Goal: Task Accomplishment & Management: Manage account settings

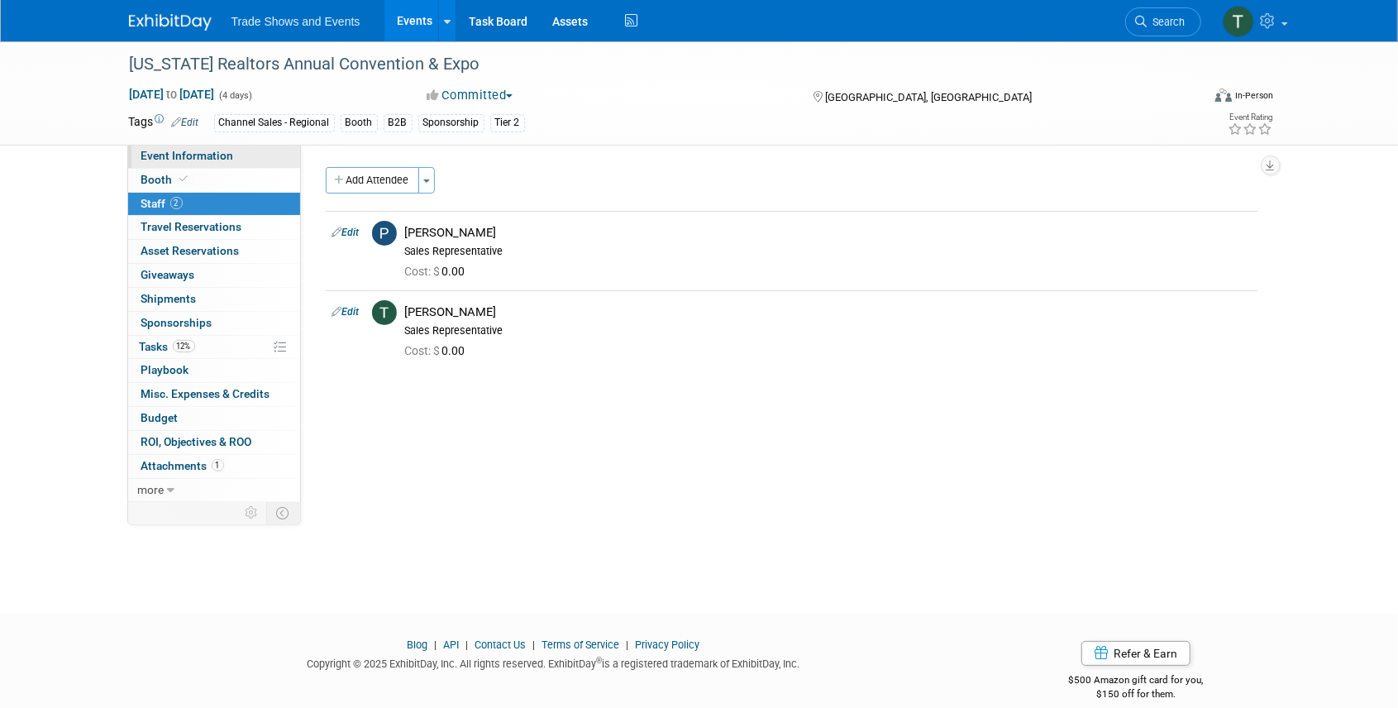
click at [223, 156] on span "Event Information" at bounding box center [187, 155] width 93 height 13
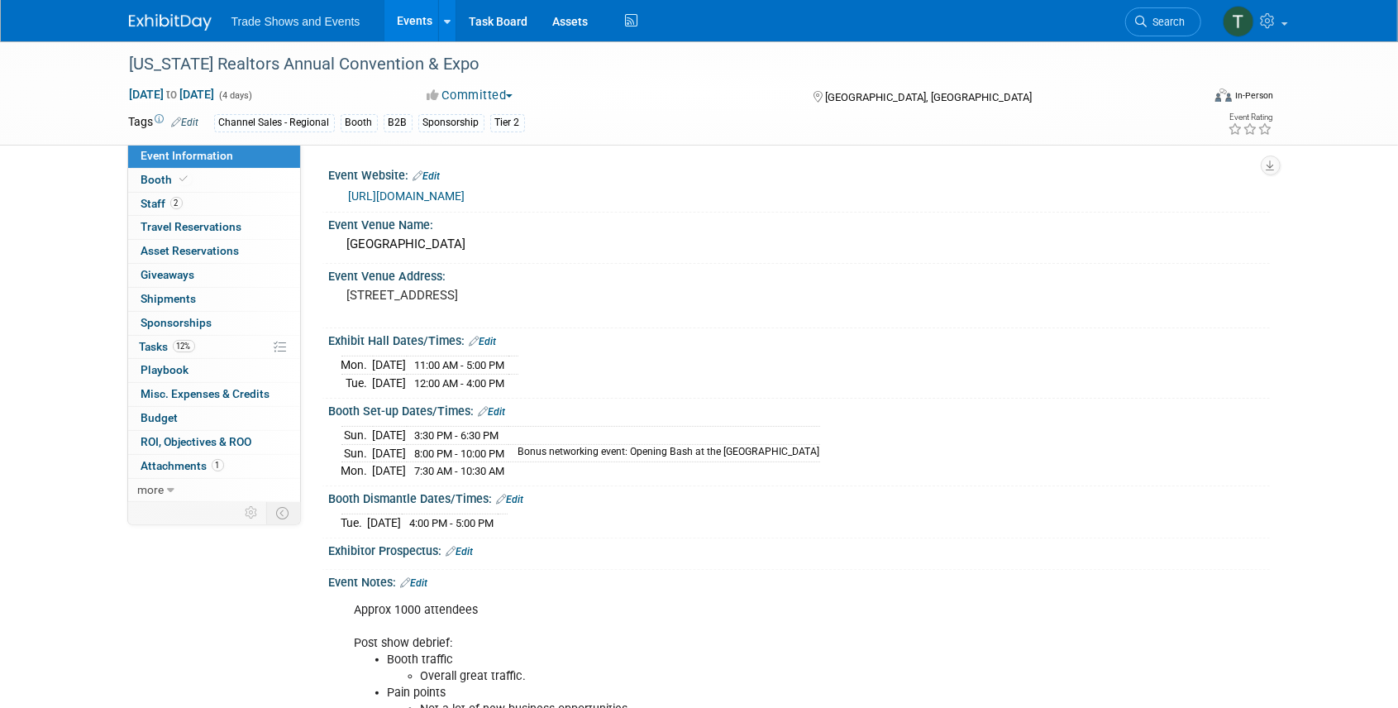
click at [381, 197] on link "[URL][DOMAIN_NAME]" at bounding box center [407, 195] width 117 height 13
click at [490, 17] on link "Task Board" at bounding box center [497, 20] width 83 height 41
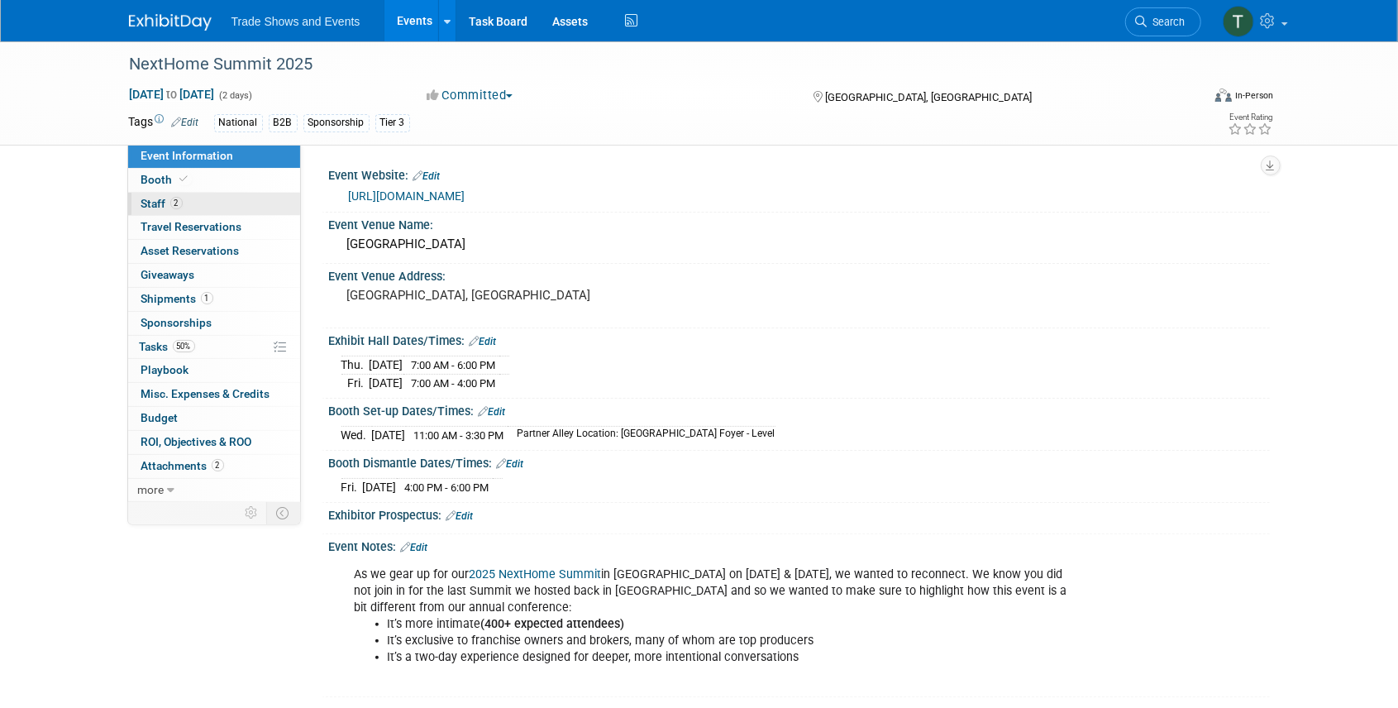
click at [167, 203] on span "Staff 2" at bounding box center [161, 203] width 41 height 13
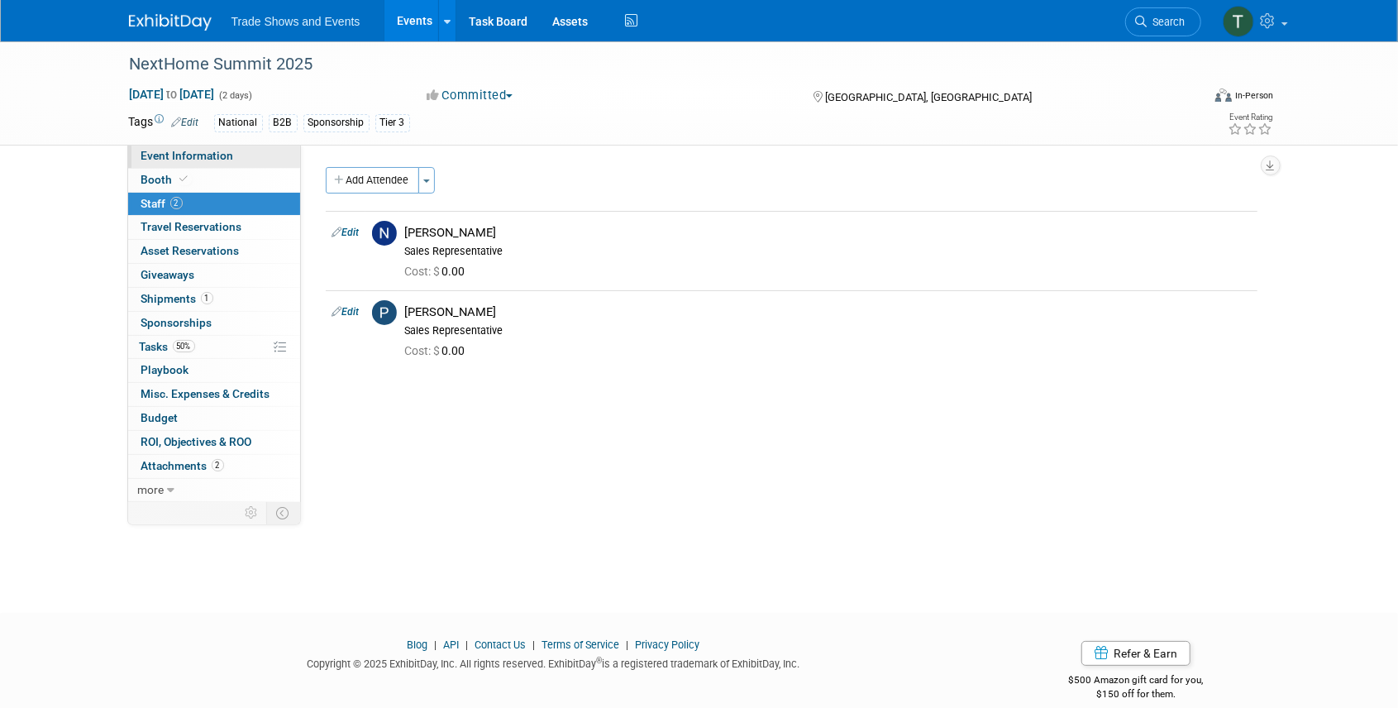
click at [165, 166] on link "Event Information" at bounding box center [214, 156] width 172 height 23
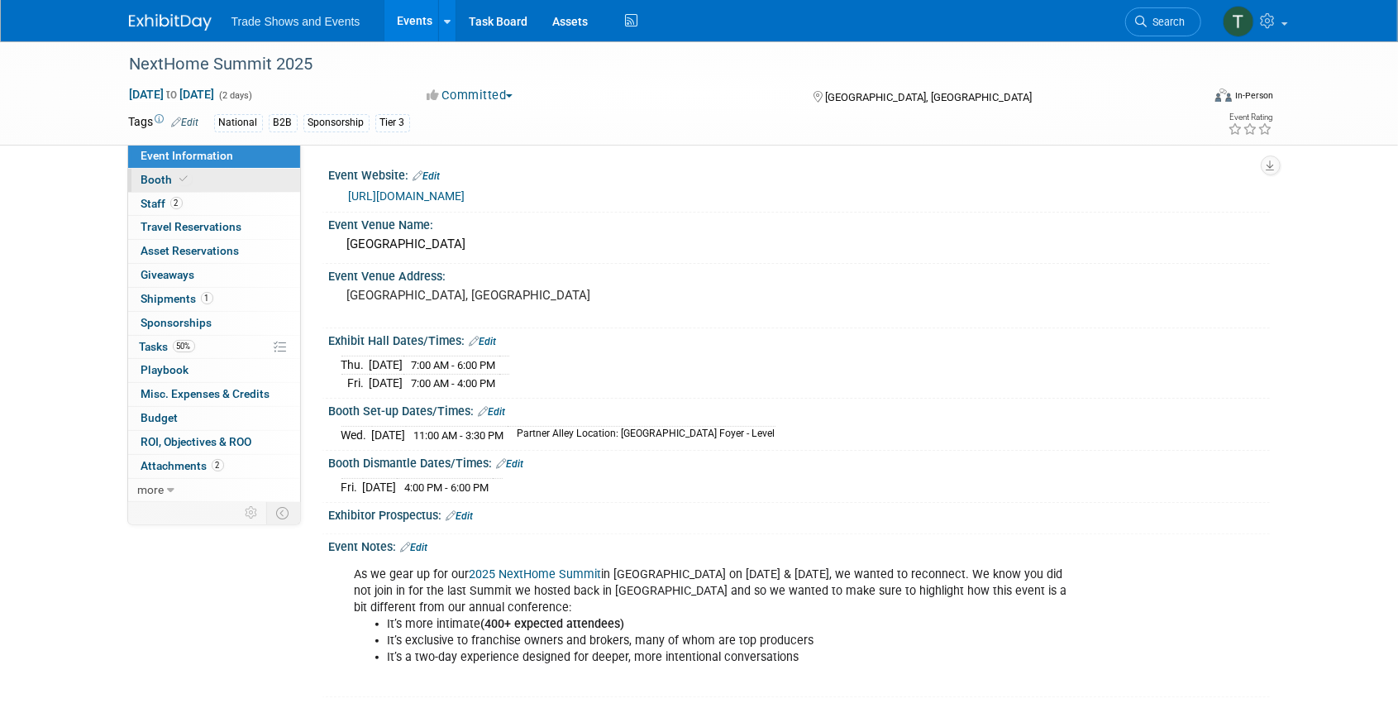
click at [177, 179] on span at bounding box center [184, 179] width 15 height 12
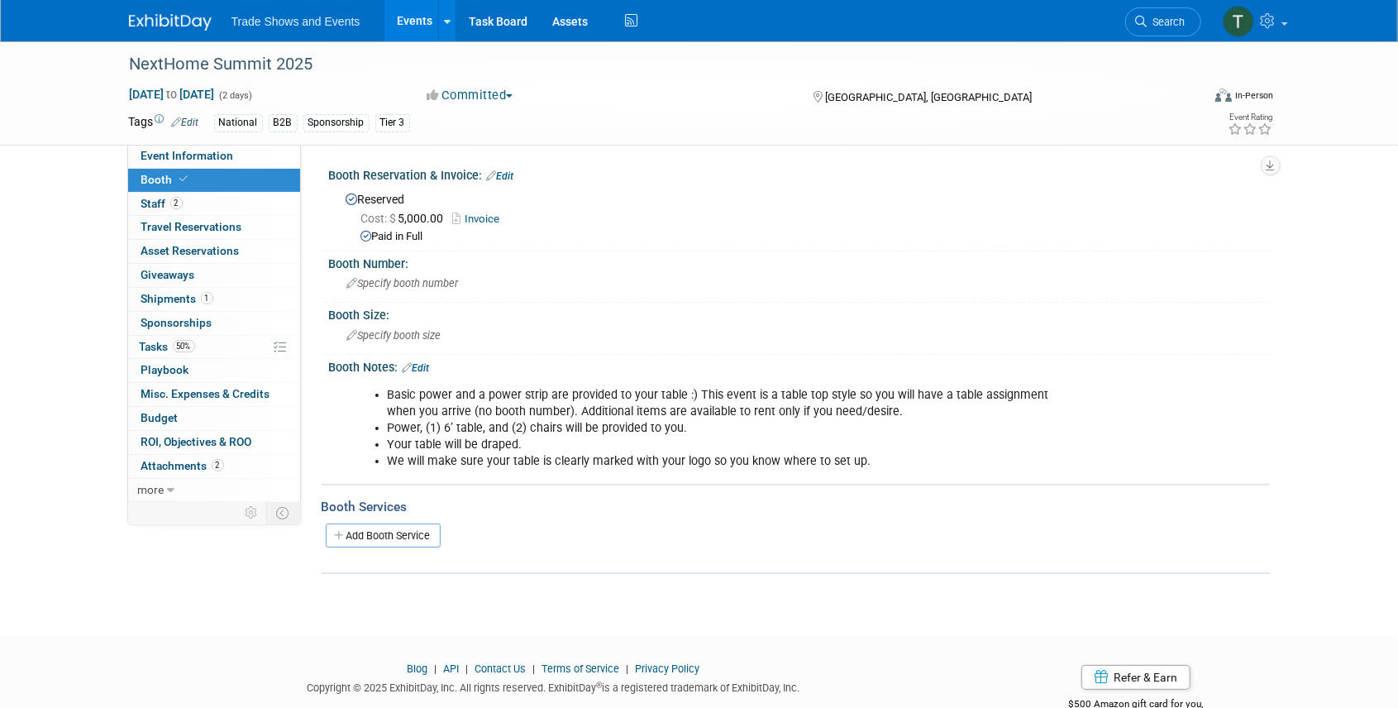
click at [423, 367] on link "Edit" at bounding box center [416, 368] width 27 height 12
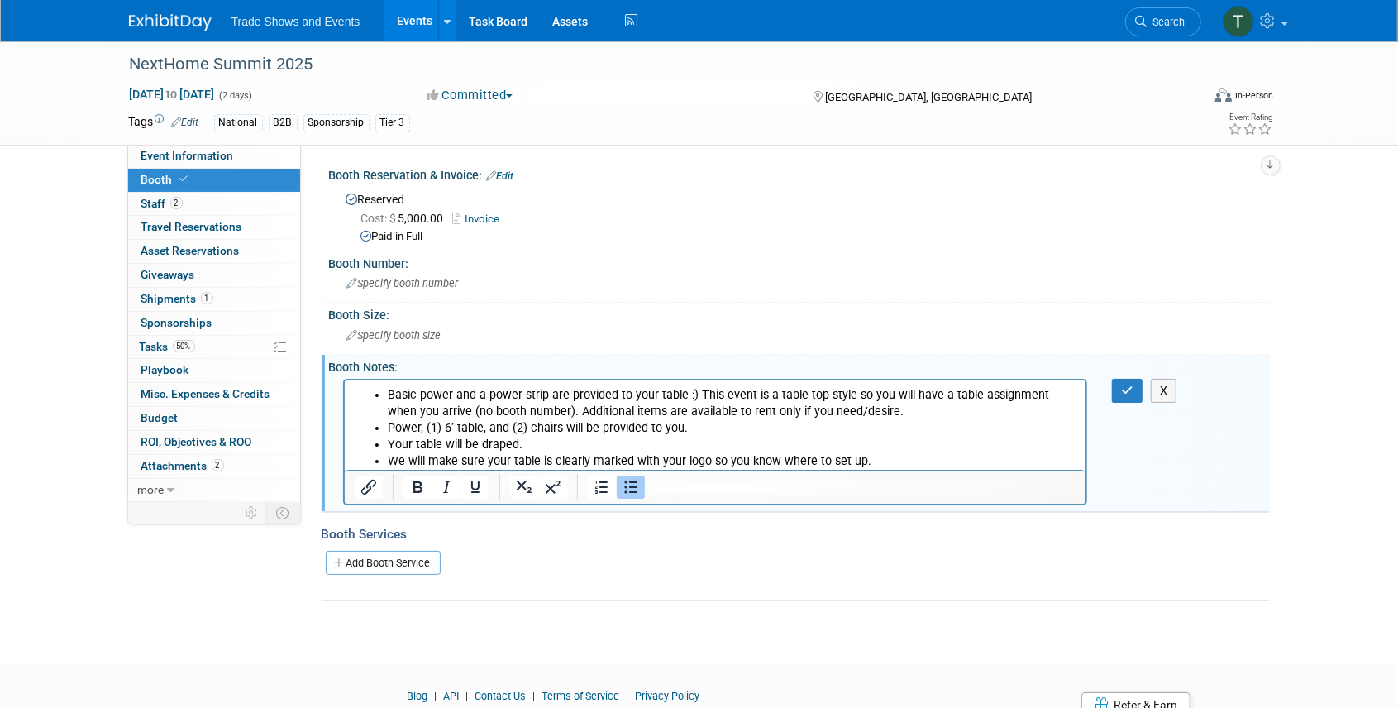
click at [879, 462] on li "We will make sure your table is clearly marked with your logo so you know where…" at bounding box center [731, 460] width 689 height 17
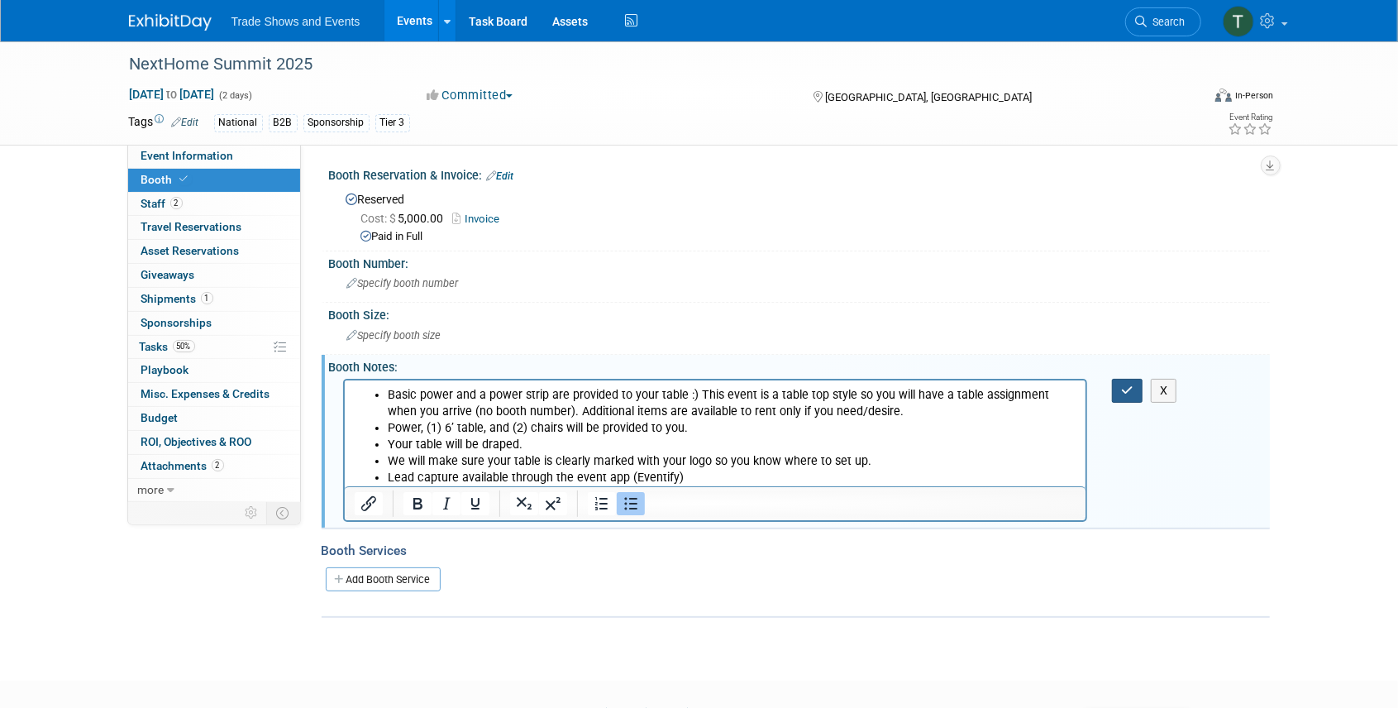
click at [1129, 392] on icon "button" at bounding box center [1127, 390] width 12 height 12
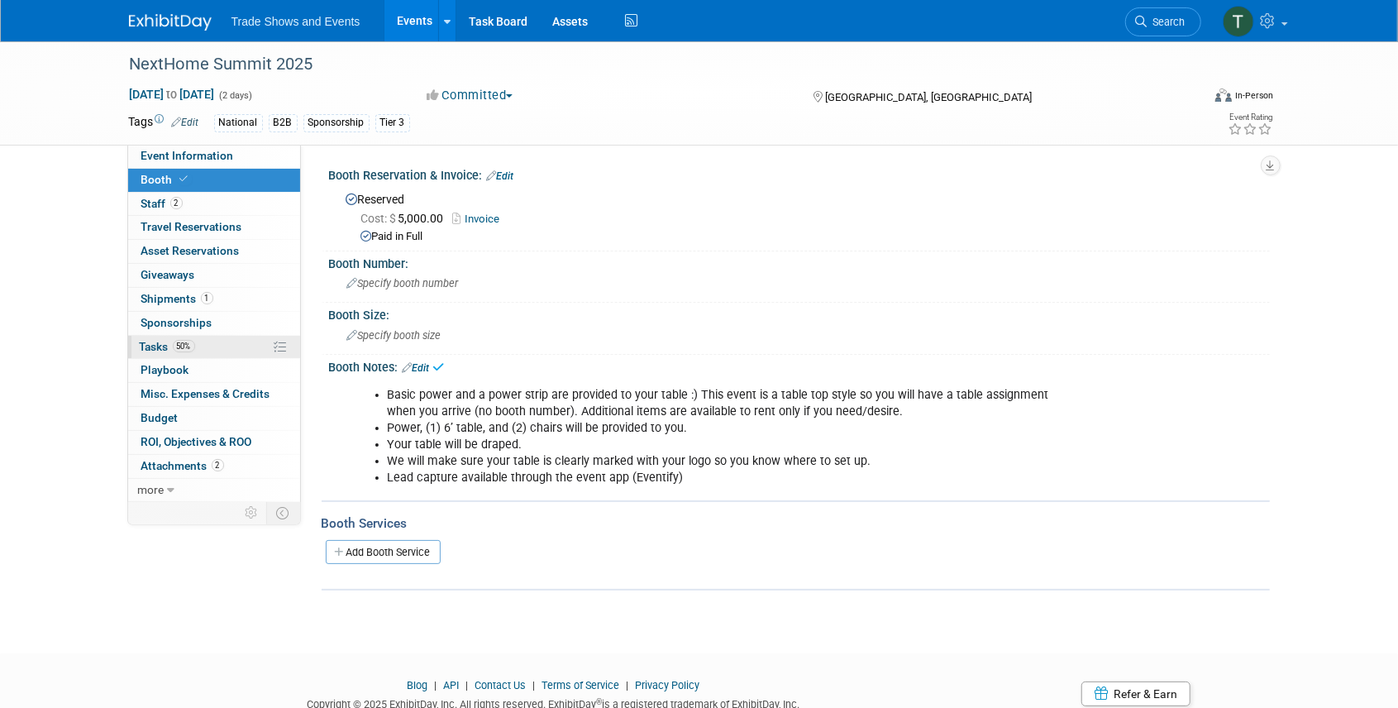
click at [223, 346] on link "50% Tasks 50%" at bounding box center [214, 347] width 172 height 23
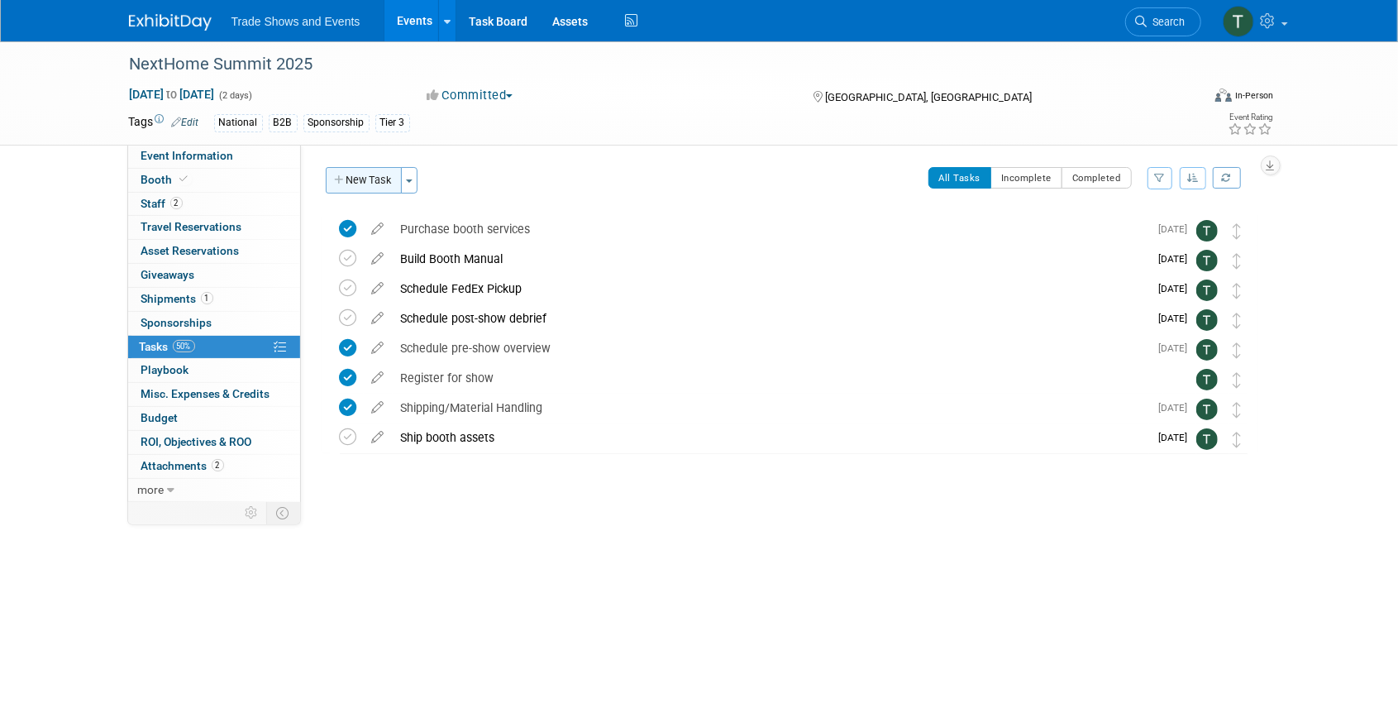
click at [372, 181] on button "New Task" at bounding box center [364, 180] width 76 height 26
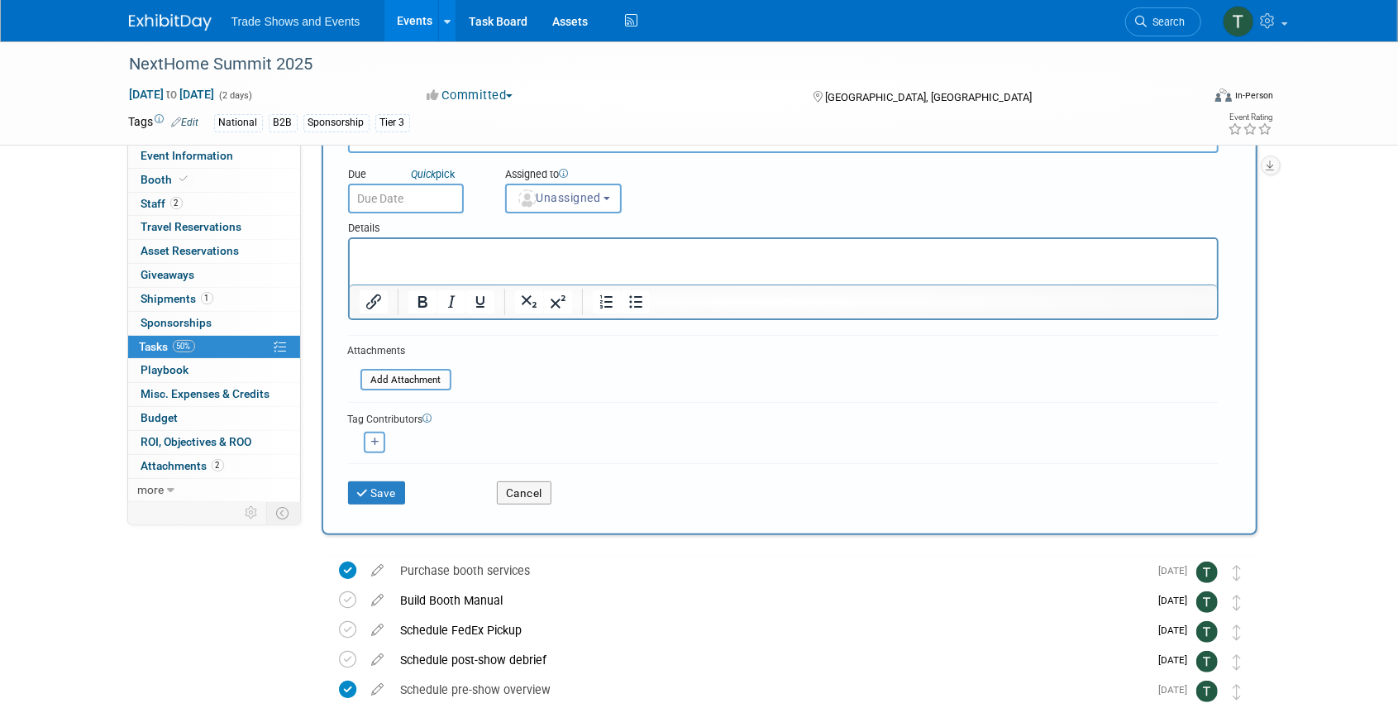
scroll to position [110, 0]
type input "Add Eventify lead capture instructions to booth manual"
click at [433, 198] on input "text" at bounding box center [406, 198] width 116 height 30
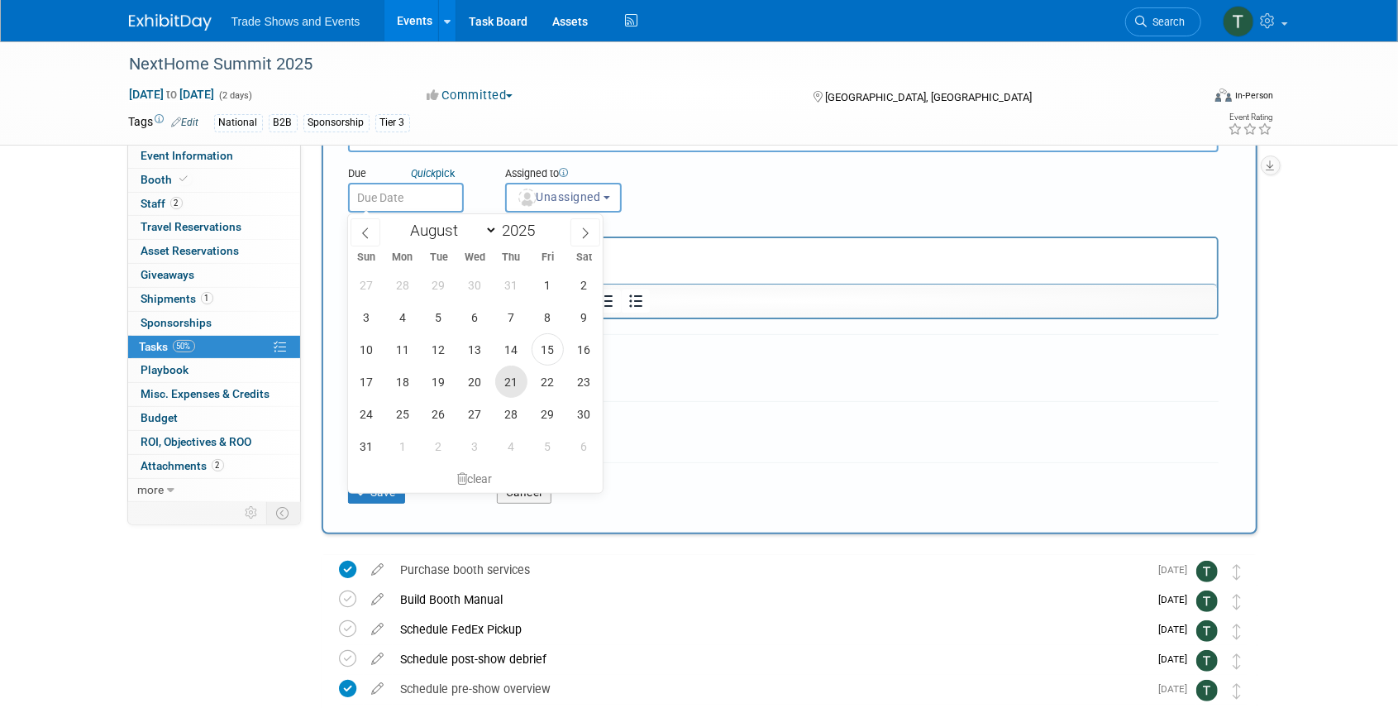
click at [506, 375] on span "21" at bounding box center [511, 381] width 32 height 32
type input "Aug 21, 2025"
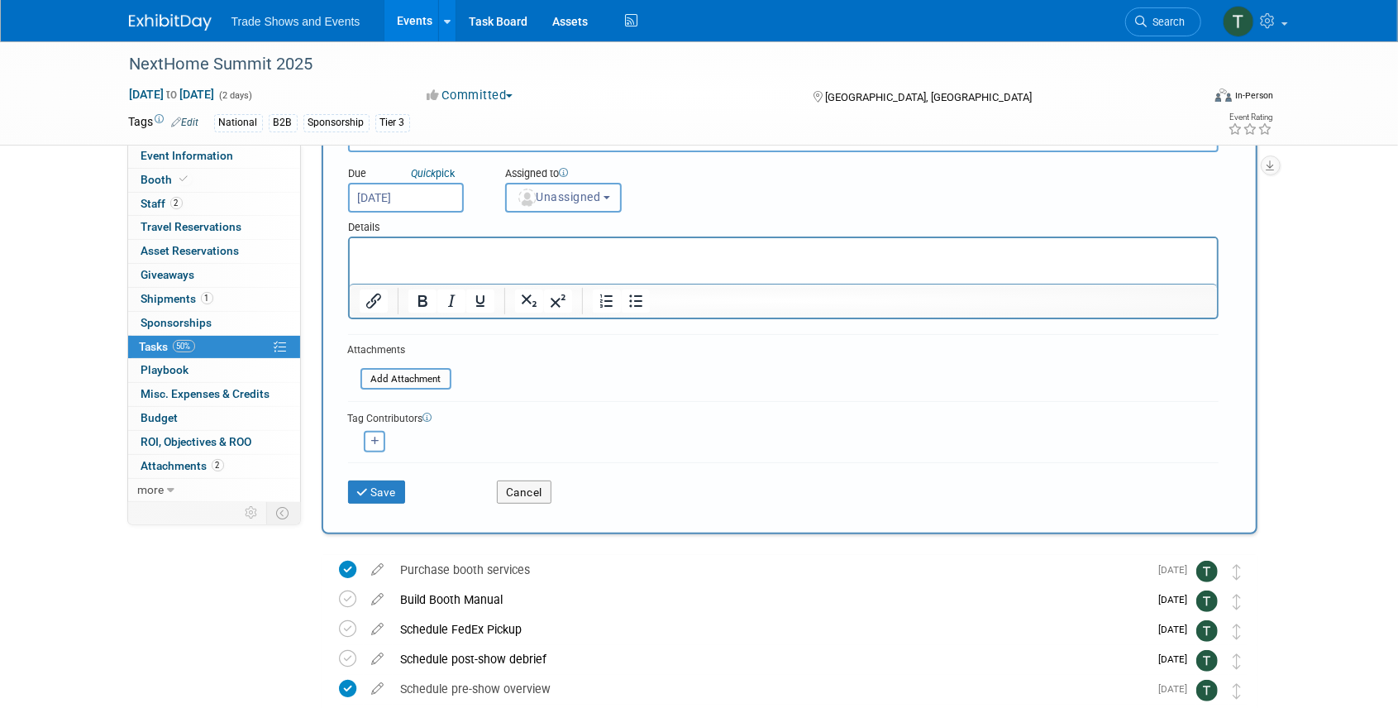
click at [530, 205] on img "button" at bounding box center [527, 197] width 18 height 18
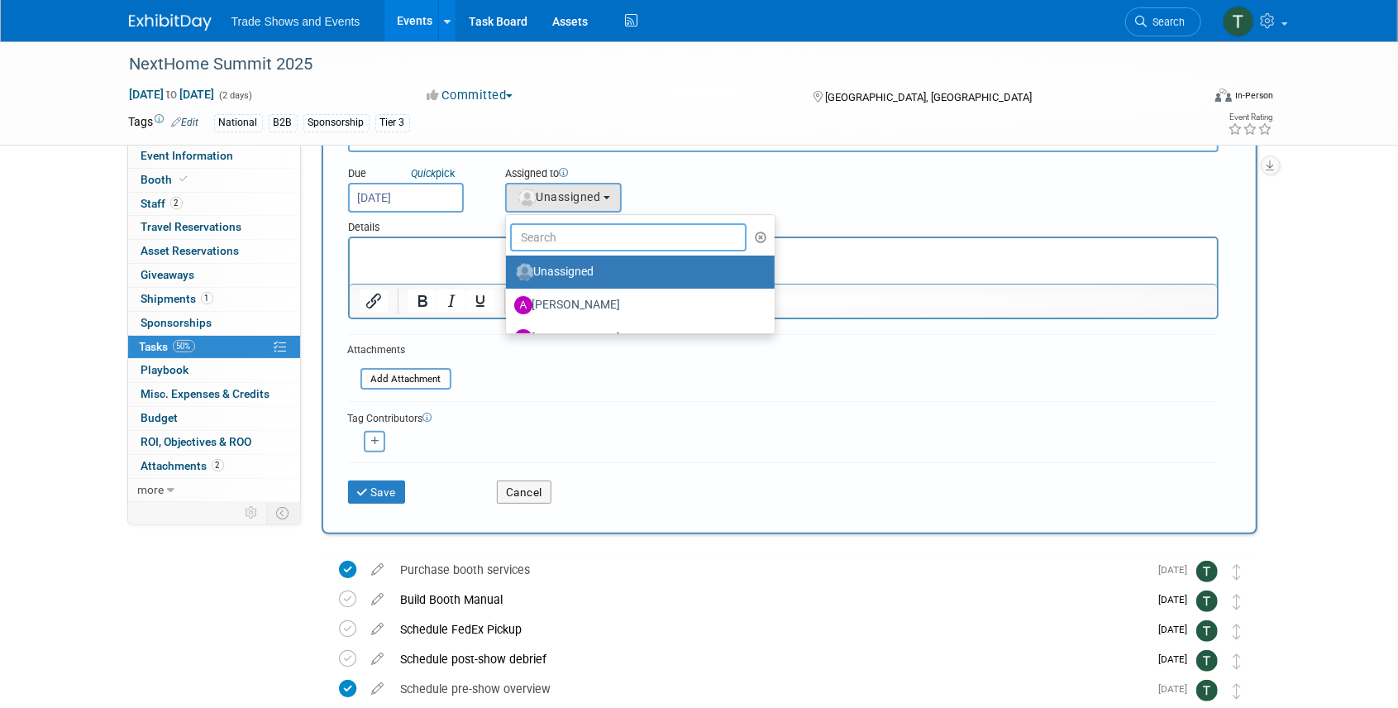
click at [549, 247] on input "text" at bounding box center [628, 237] width 237 height 28
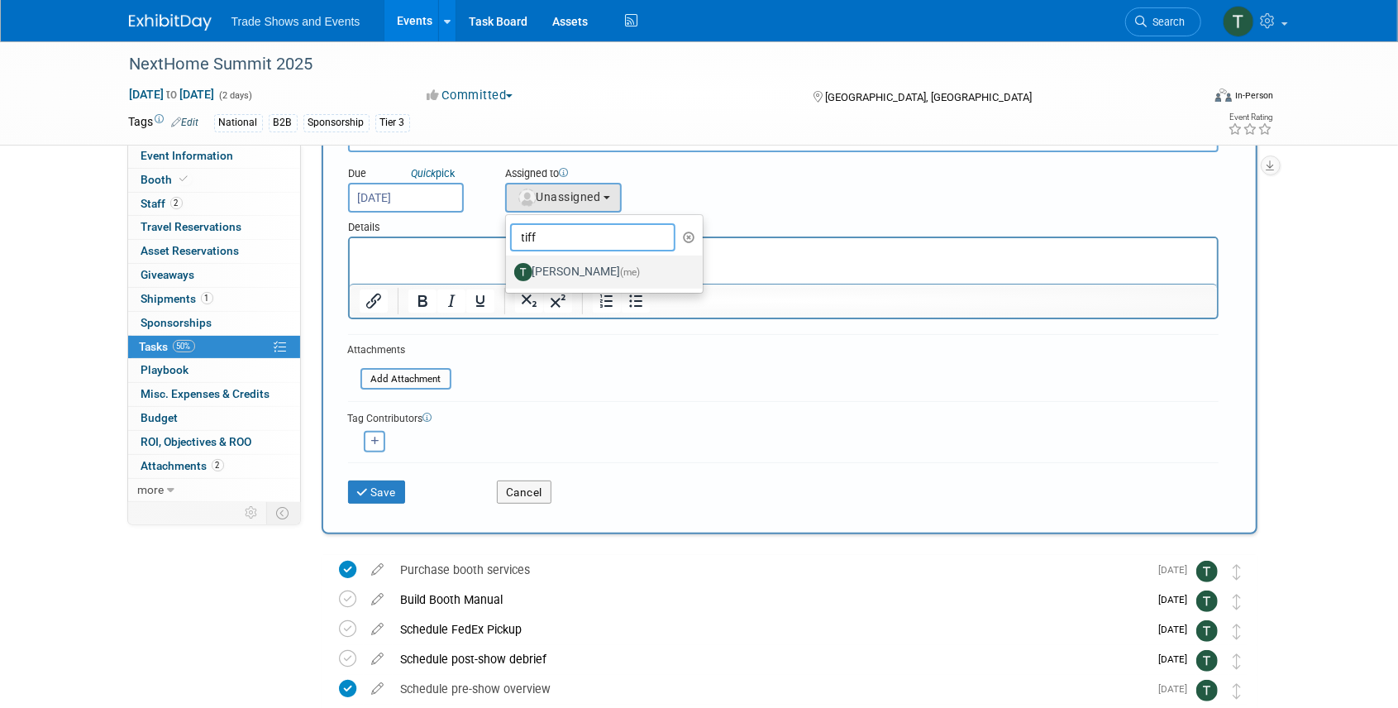
type input "tiff"
drag, startPoint x: 200, startPoint y: 31, endPoint x: 532, endPoint y: 289, distance: 420.7
click at [550, 270] on label "Tiff Wagner (me)" at bounding box center [600, 272] width 173 height 26
click at [508, 270] on input "Tiff Wagner (me)" at bounding box center [503, 270] width 11 height 11
select select "6f338f51-de39-4534-b021-75e697bcb1c3"
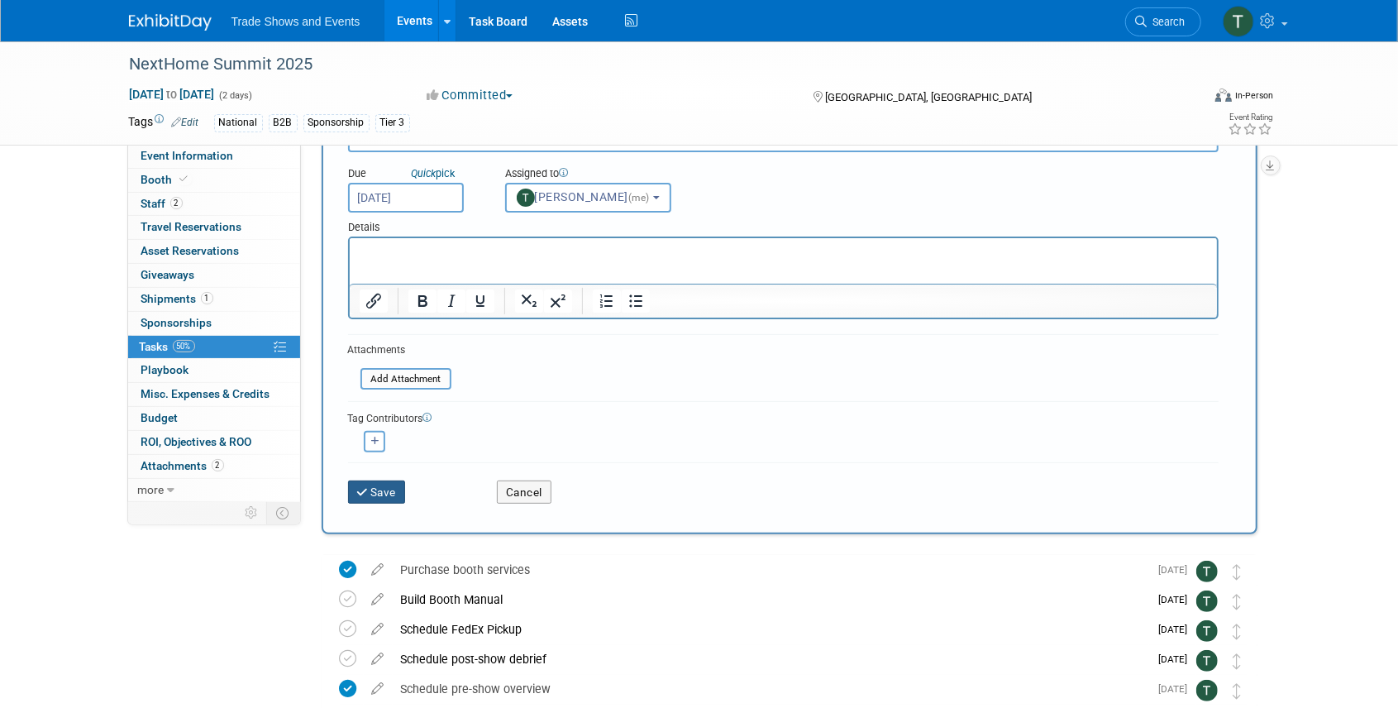
click at [369, 491] on icon "submit" at bounding box center [364, 493] width 14 height 12
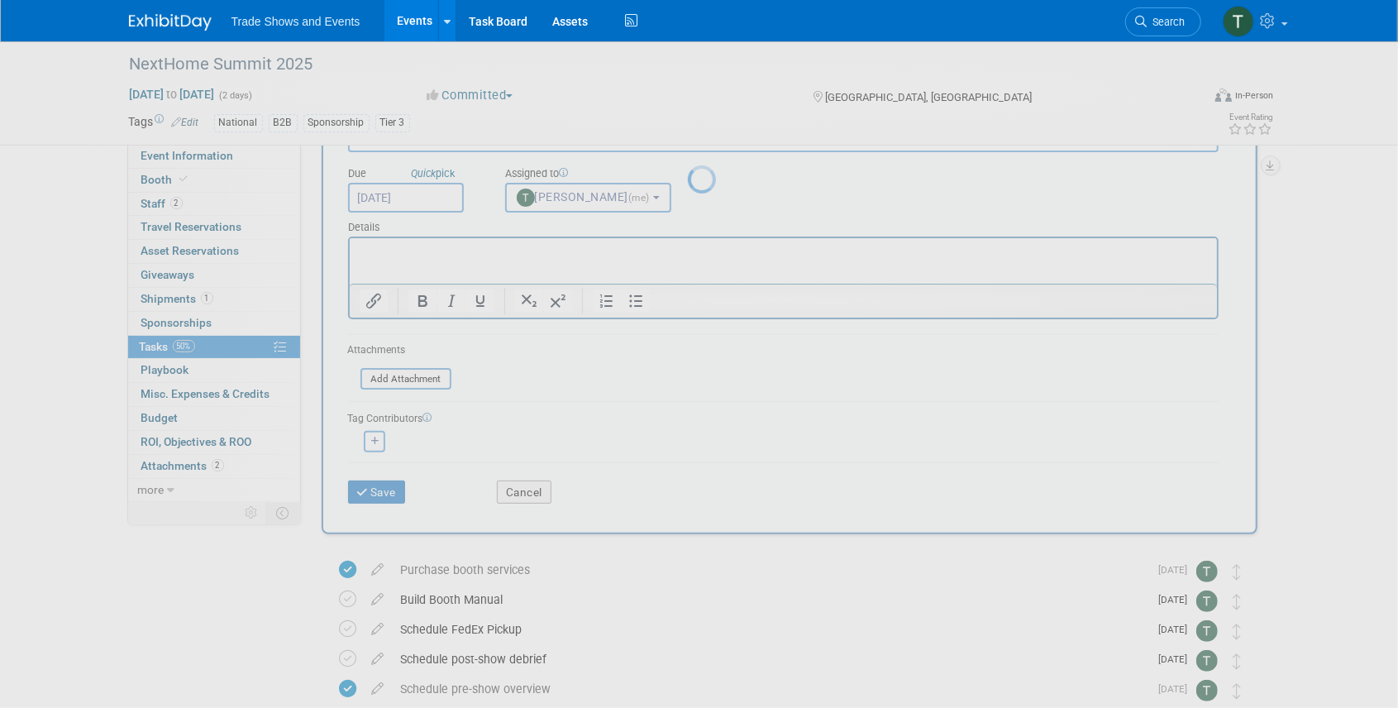
scroll to position [0, 0]
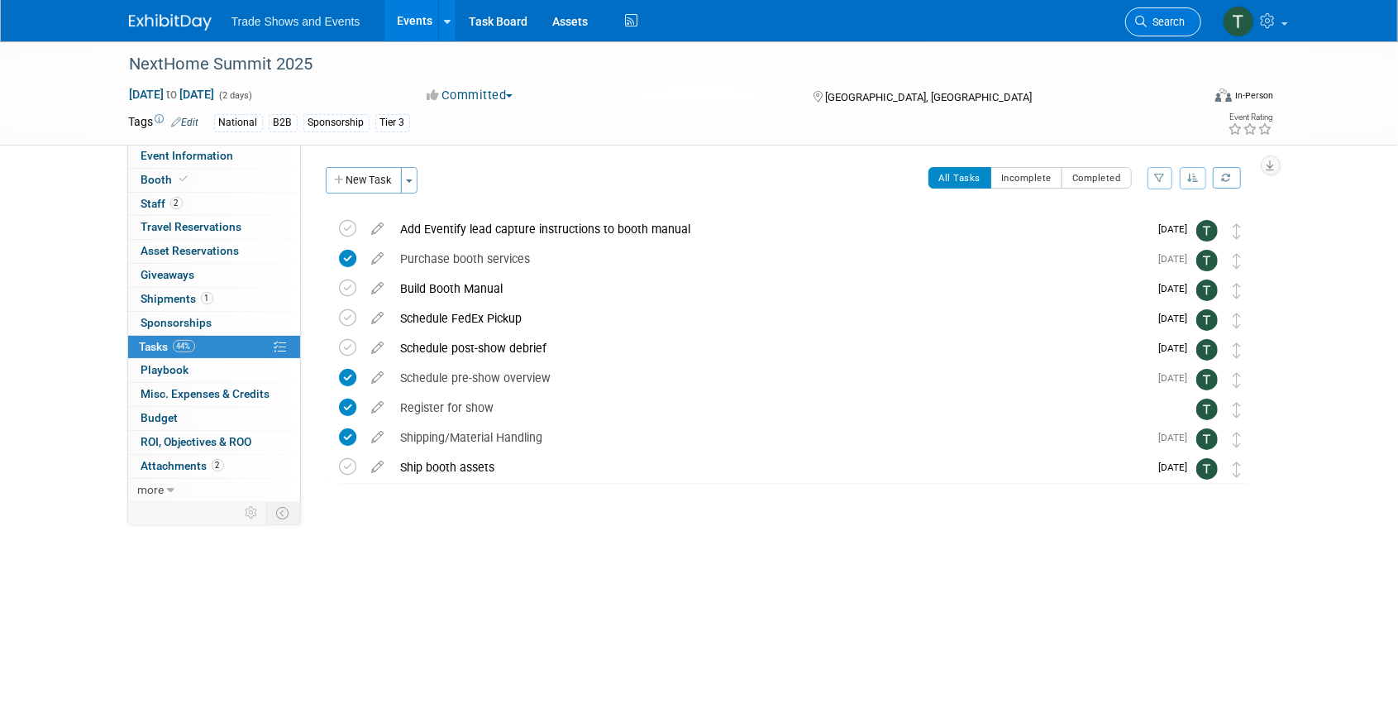
click at [1181, 25] on span "Search" at bounding box center [1166, 22] width 38 height 12
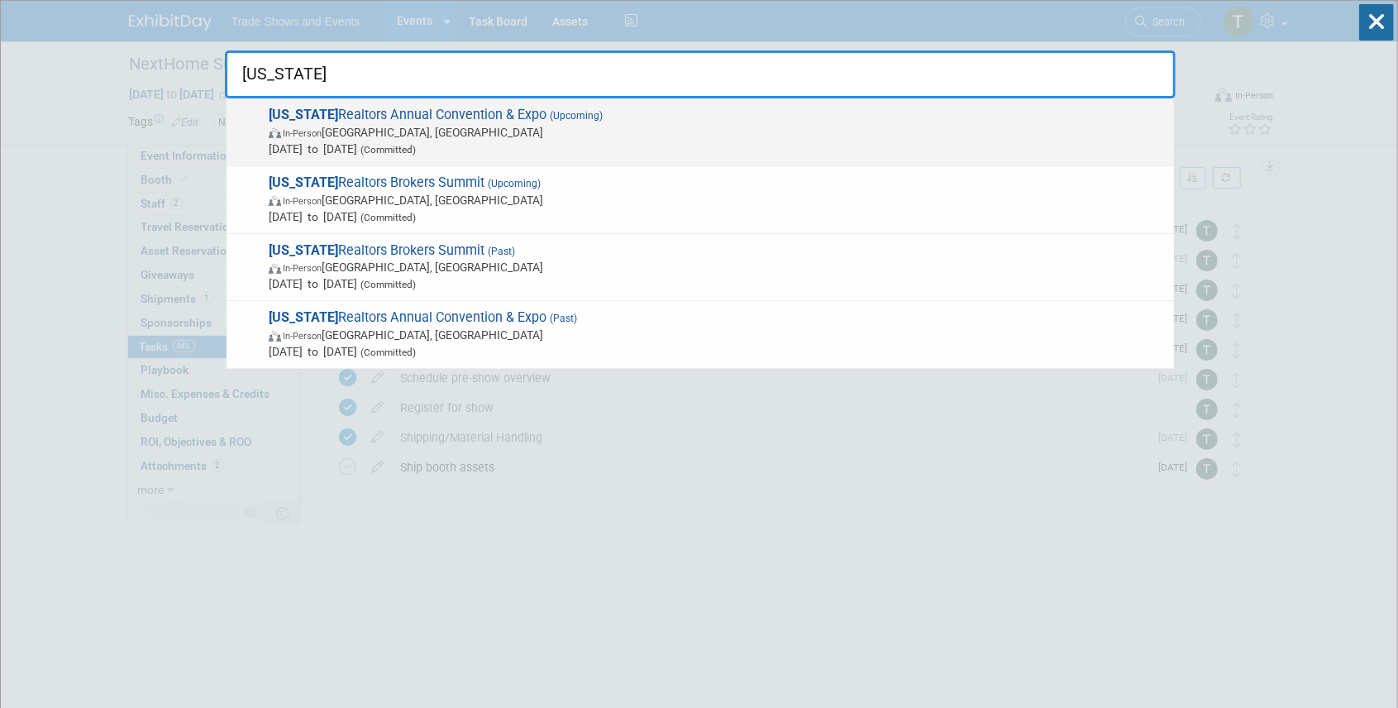
type input "ohio"
click at [403, 108] on span "Ohio Realtors Annual Convention & Expo (Upcoming) In-Person Cleveland, OH Sep 1…" at bounding box center [715, 132] width 902 height 50
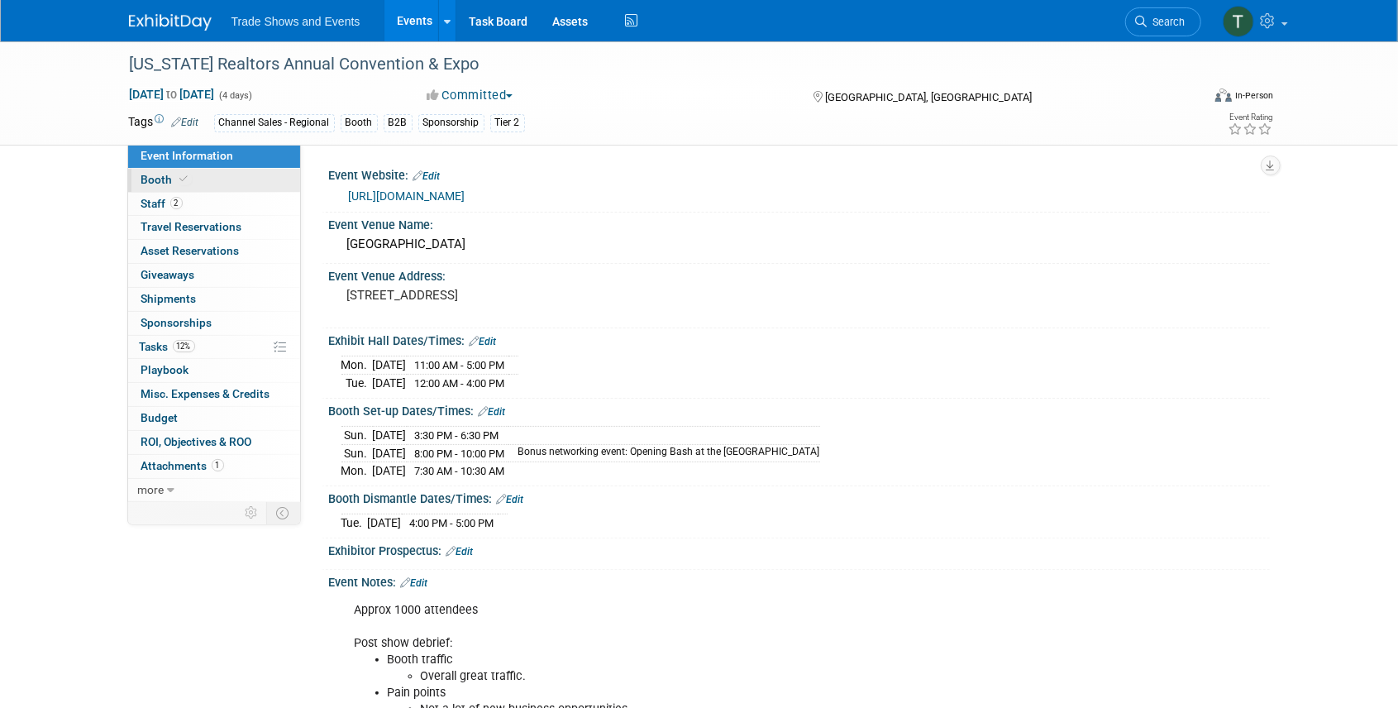
click at [186, 183] on span at bounding box center [184, 179] width 15 height 12
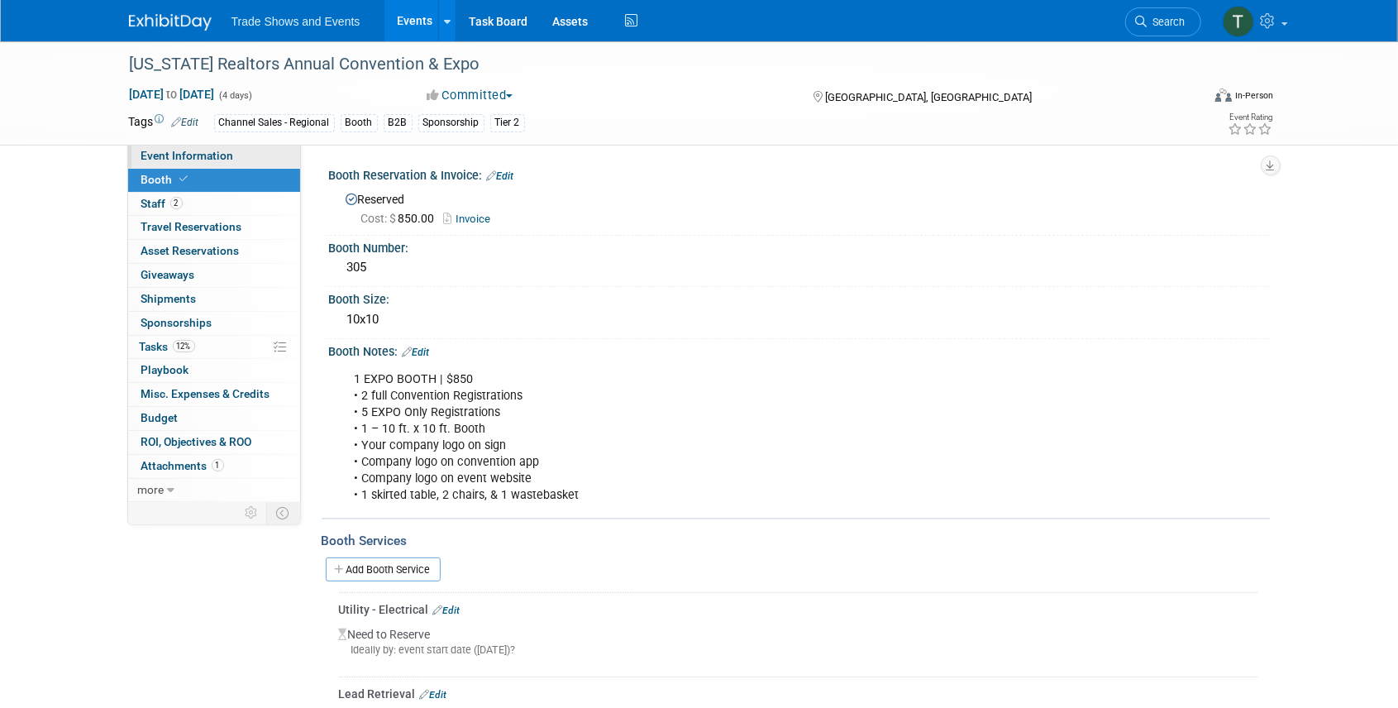
click at [184, 162] on link "Event Information" at bounding box center [214, 156] width 172 height 23
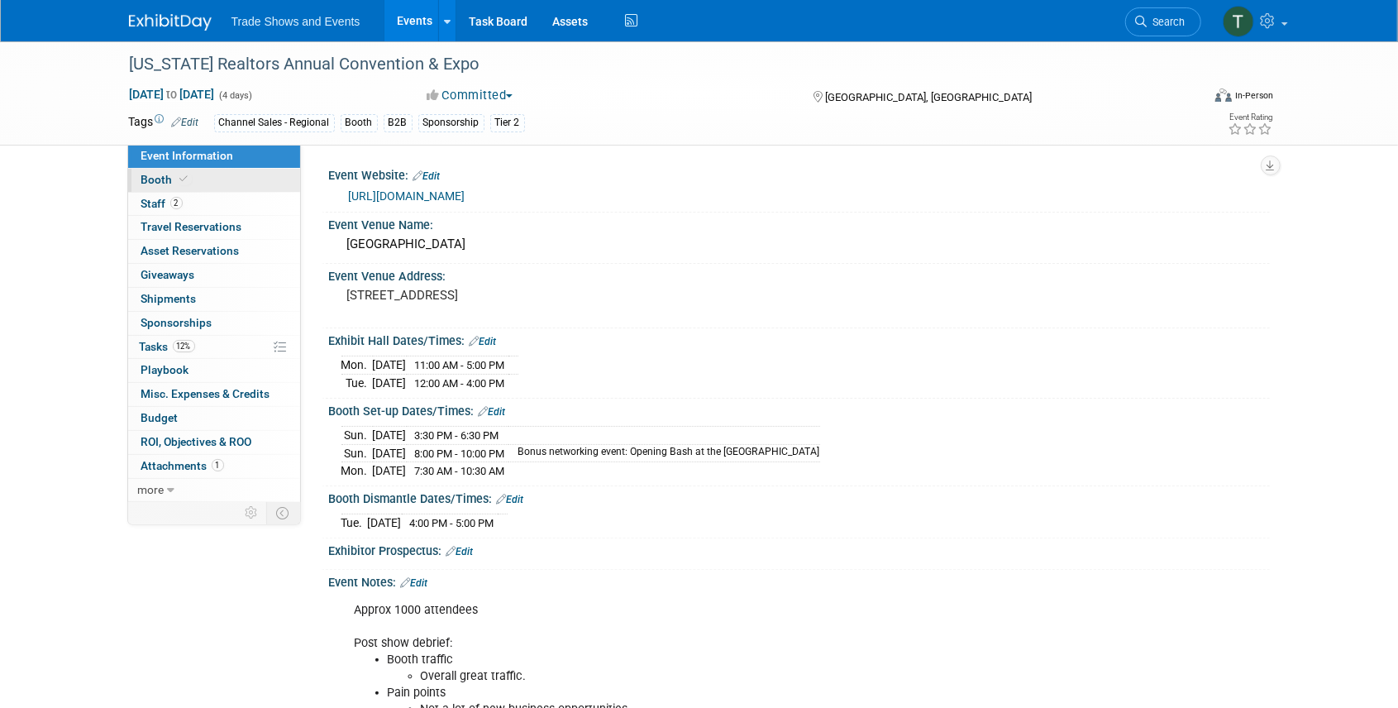
click at [170, 184] on span "Booth" at bounding box center [166, 179] width 50 height 13
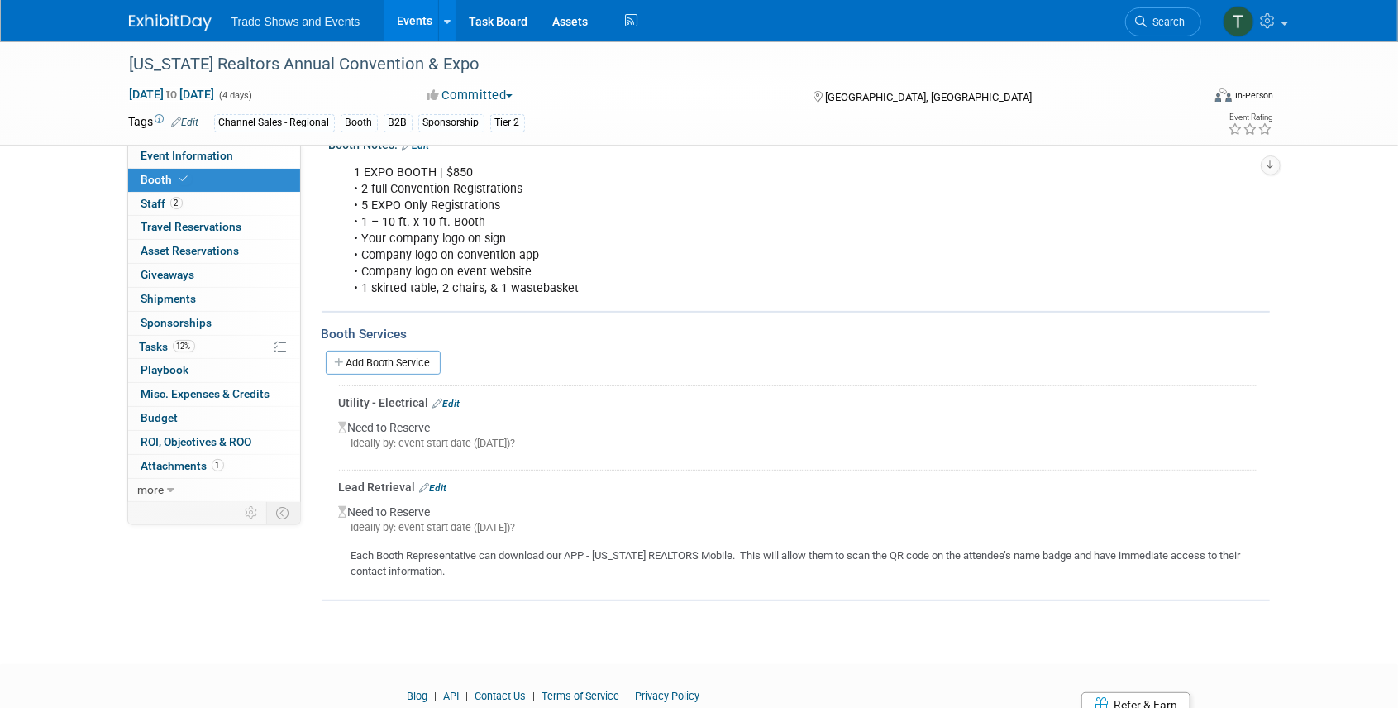
scroll to position [220, 0]
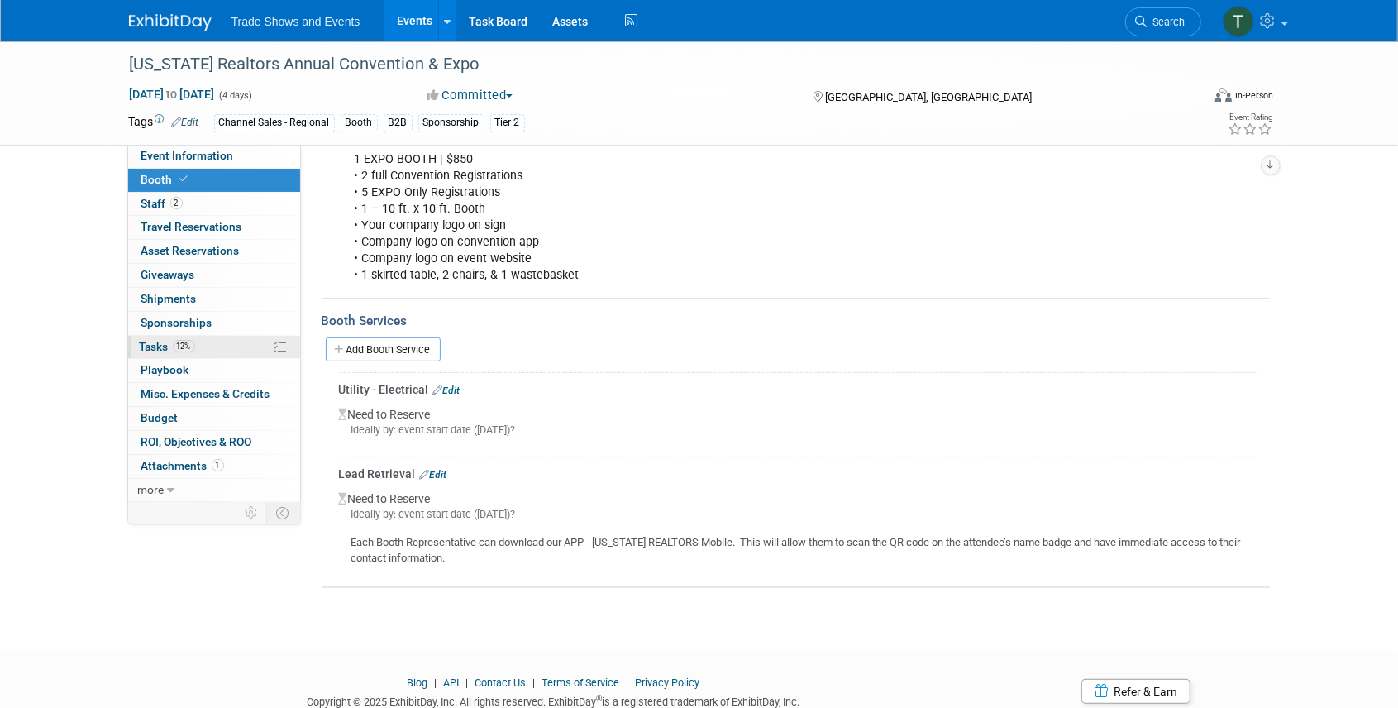
click at [161, 341] on span "Tasks 12%" at bounding box center [167, 346] width 55 height 13
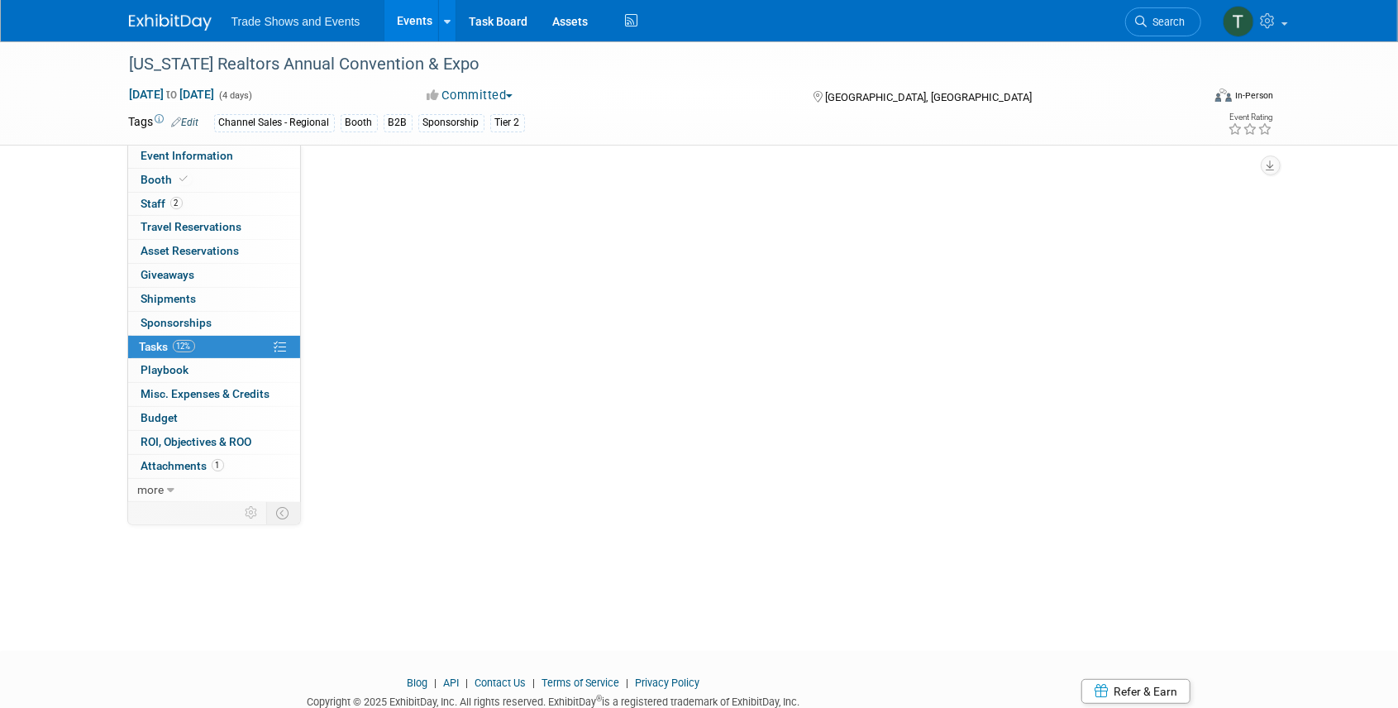
scroll to position [0, 0]
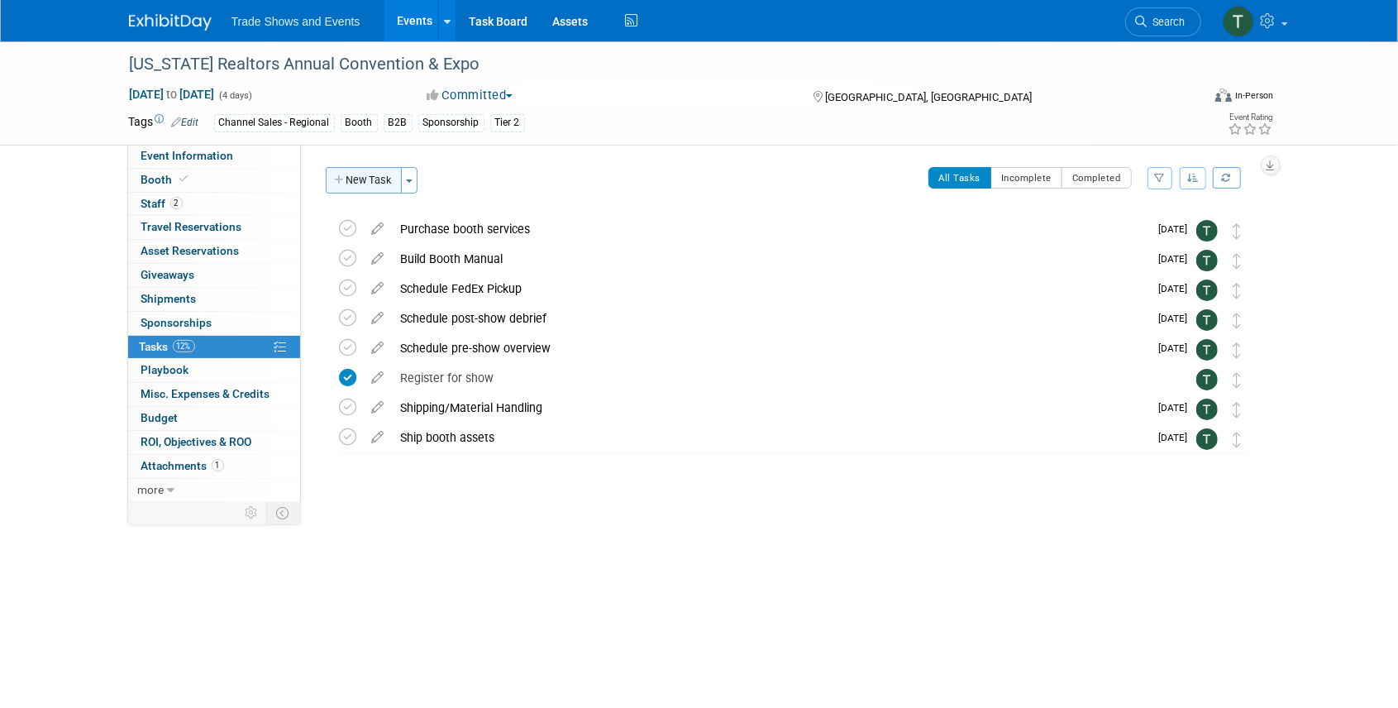
click at [370, 176] on button "New Task" at bounding box center [364, 180] width 76 height 26
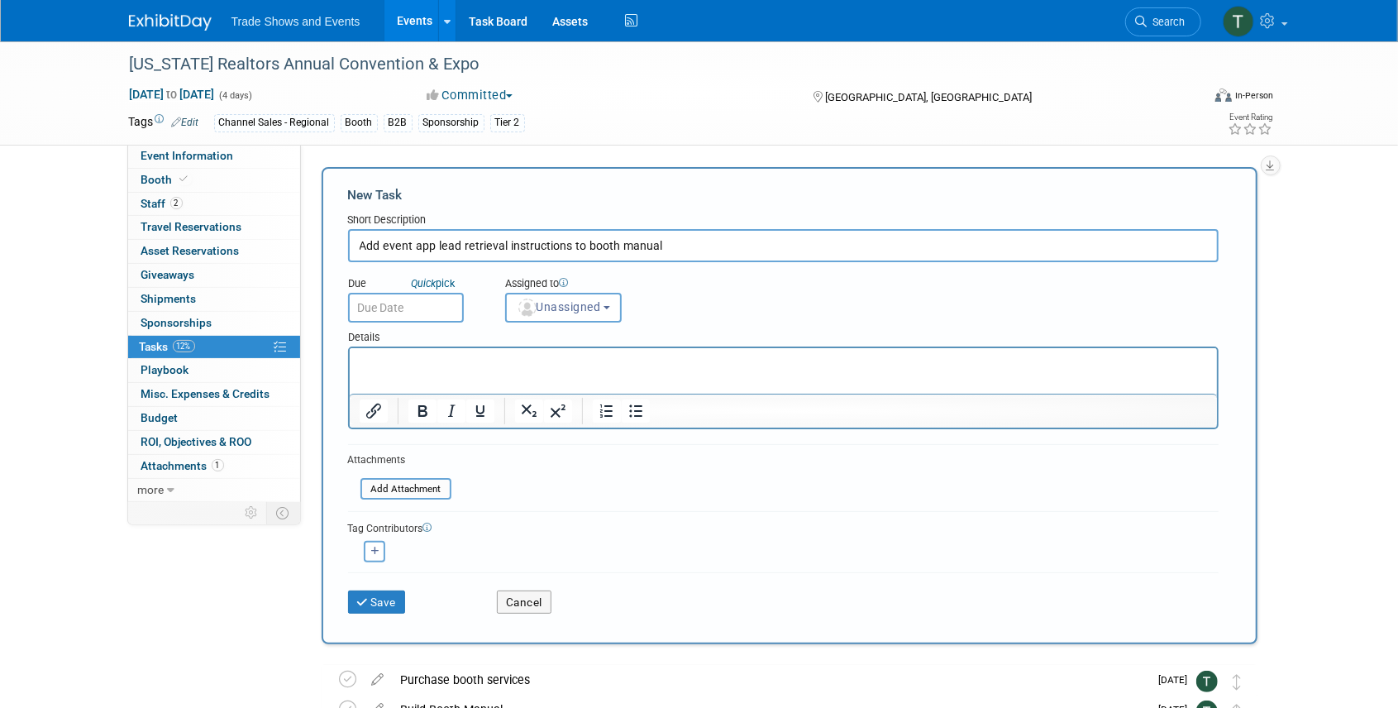
type input "Add event app lead retrieval instructions to booth manual"
click at [394, 310] on input "text" at bounding box center [406, 308] width 116 height 30
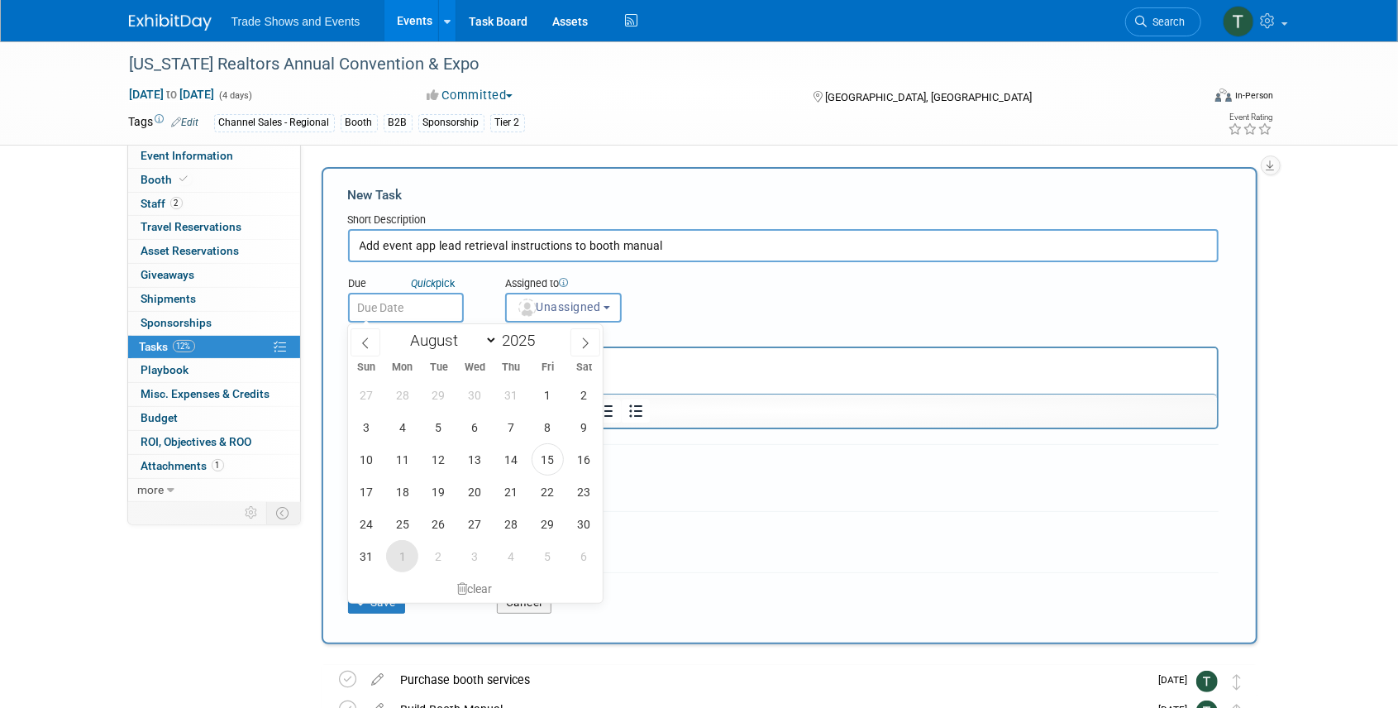
click at [399, 551] on span "1" at bounding box center [402, 556] width 32 height 32
type input "Sep 1, 2025"
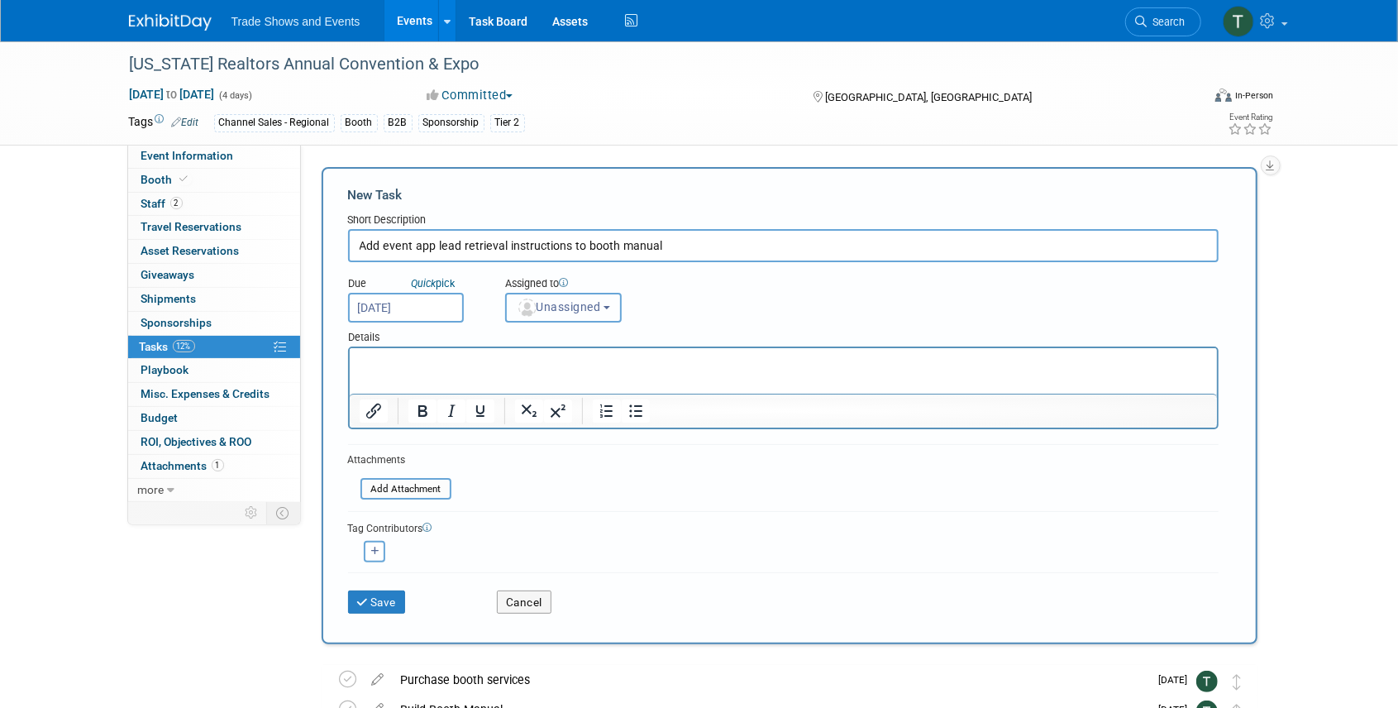
click at [574, 316] on button "Unassigned" at bounding box center [563, 308] width 117 height 30
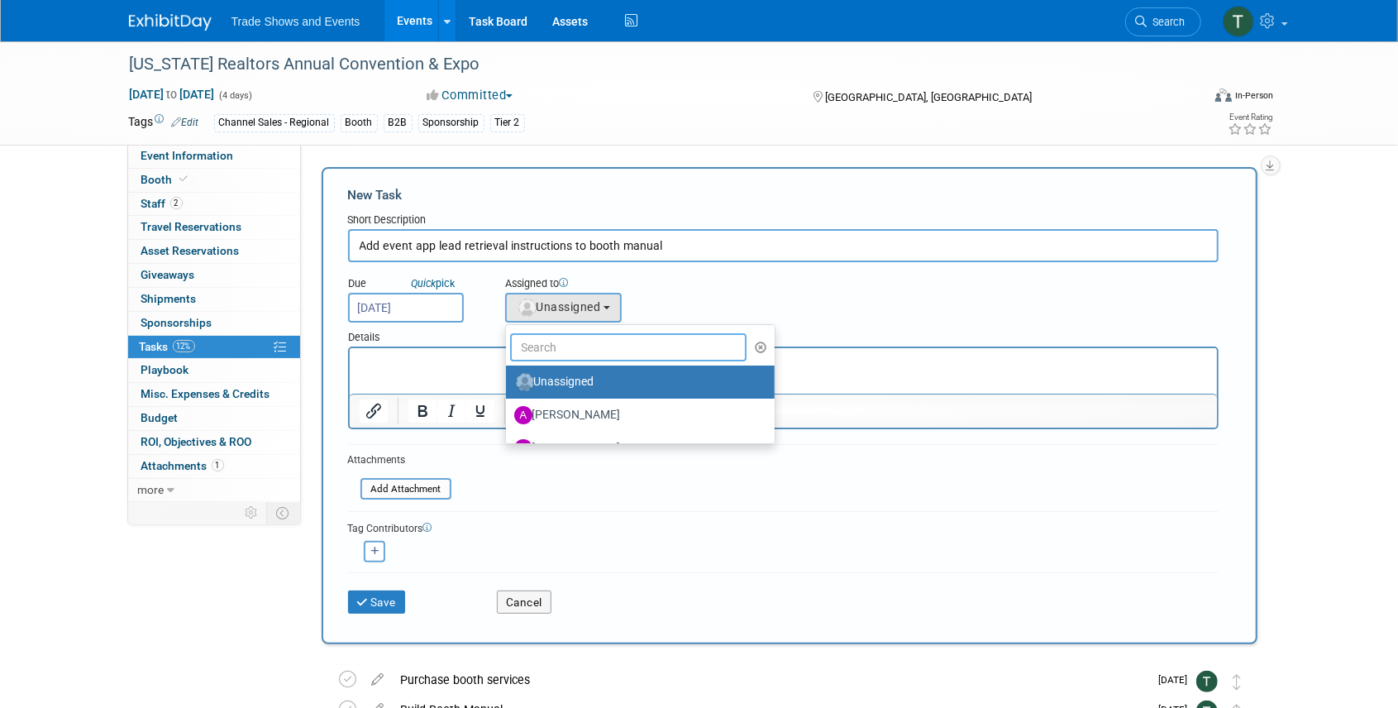
click at [563, 341] on input "text" at bounding box center [628, 347] width 237 height 28
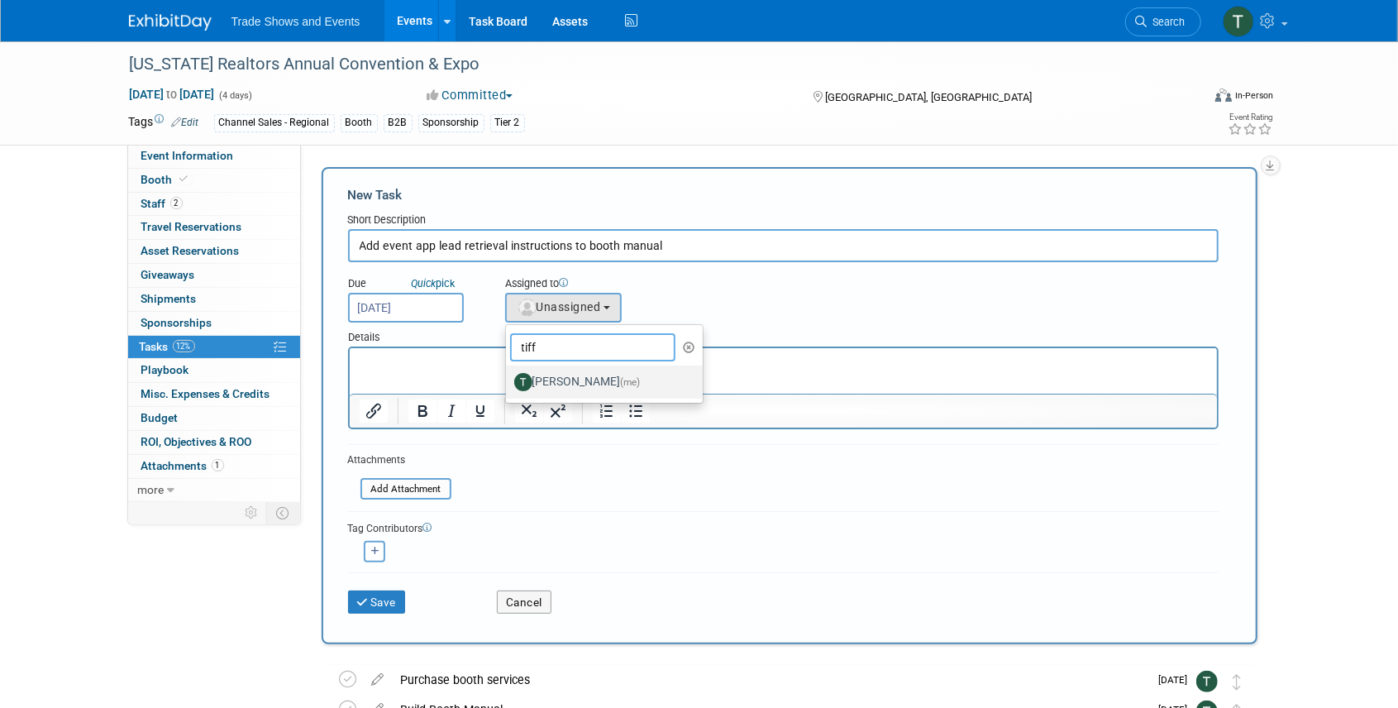
type input "tiff"
click at [594, 386] on label "Tiff Wagner (me)" at bounding box center [600, 382] width 173 height 26
click at [508, 385] on input "Tiff Wagner (me)" at bounding box center [503, 379] width 11 height 11
select select "6f338f51-de39-4534-b021-75e697bcb1c3"
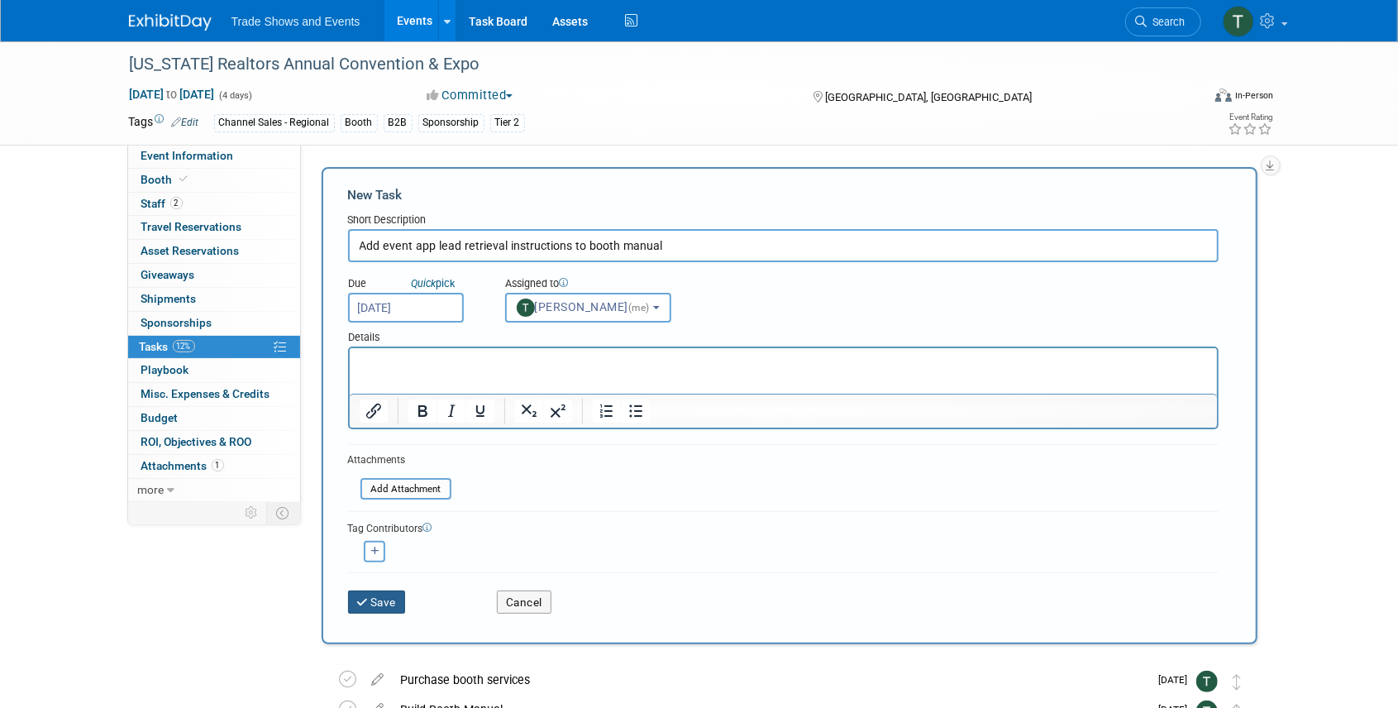
click at [363, 602] on icon "submit" at bounding box center [364, 603] width 14 height 12
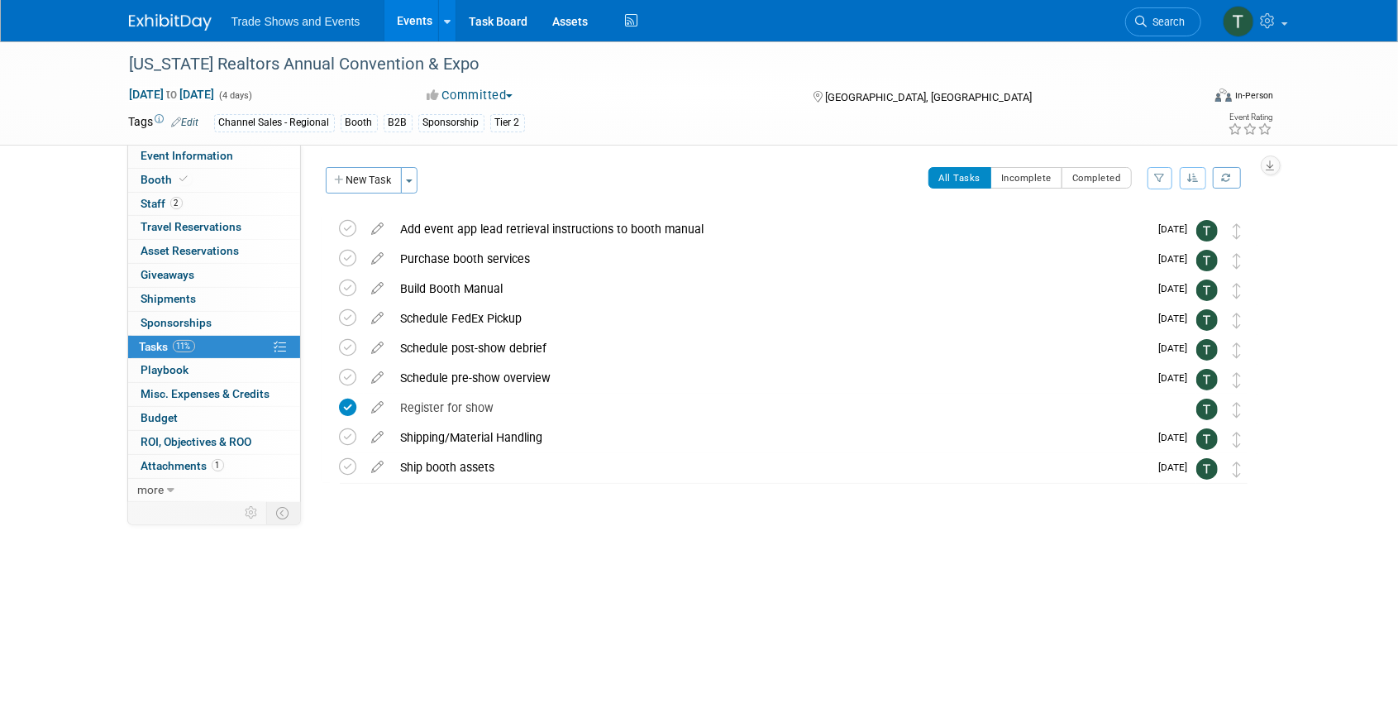
click at [547, 222] on div "Add event app lead retrieval instructions to booth manual" at bounding box center [771, 229] width 756 height 28
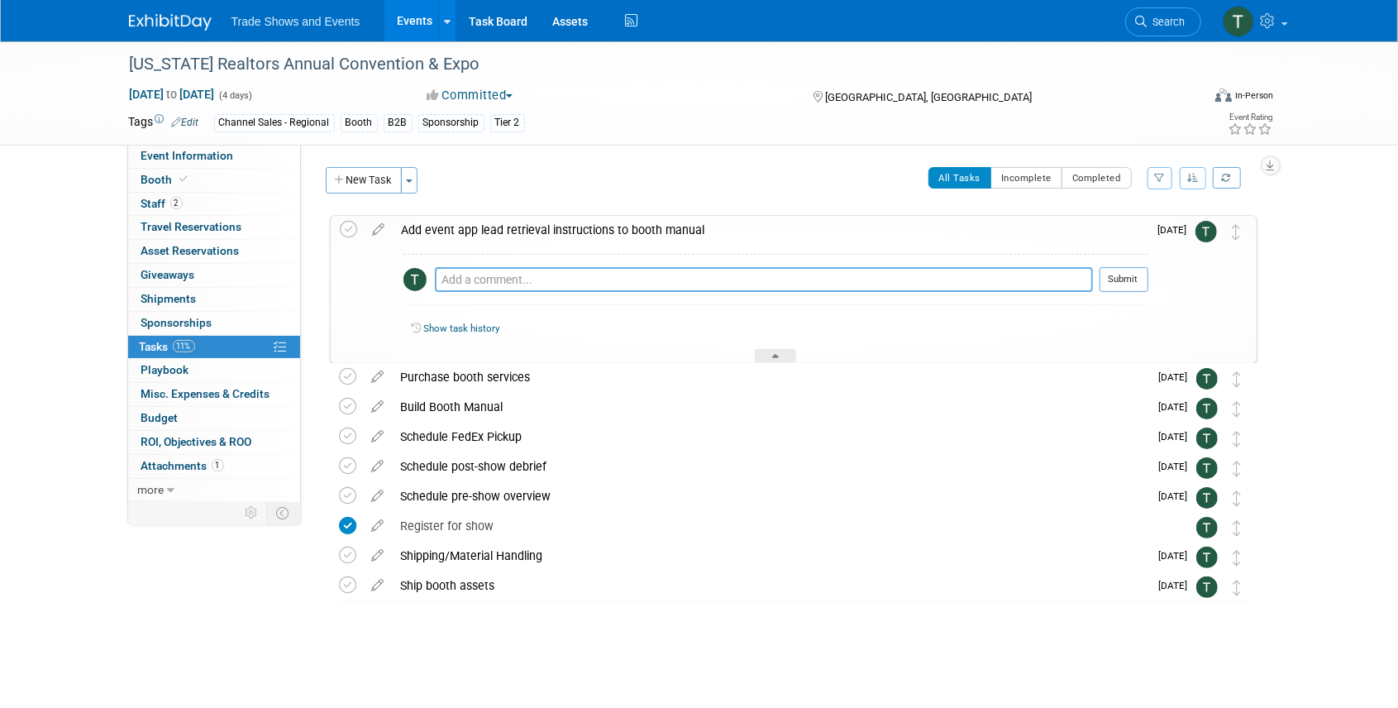
click at [506, 281] on textarea at bounding box center [764, 279] width 658 height 25
click at [375, 231] on icon at bounding box center [379, 226] width 29 height 21
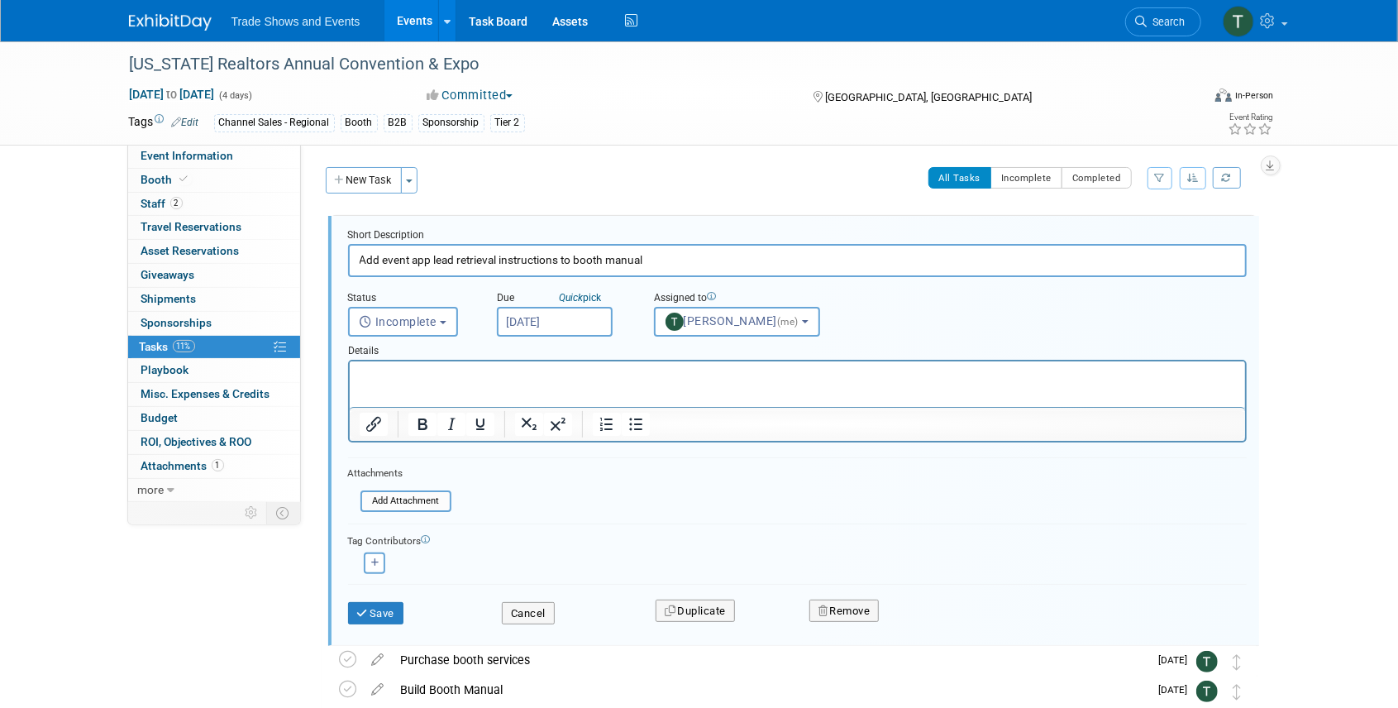
click at [374, 365] on html at bounding box center [796, 372] width 895 height 22
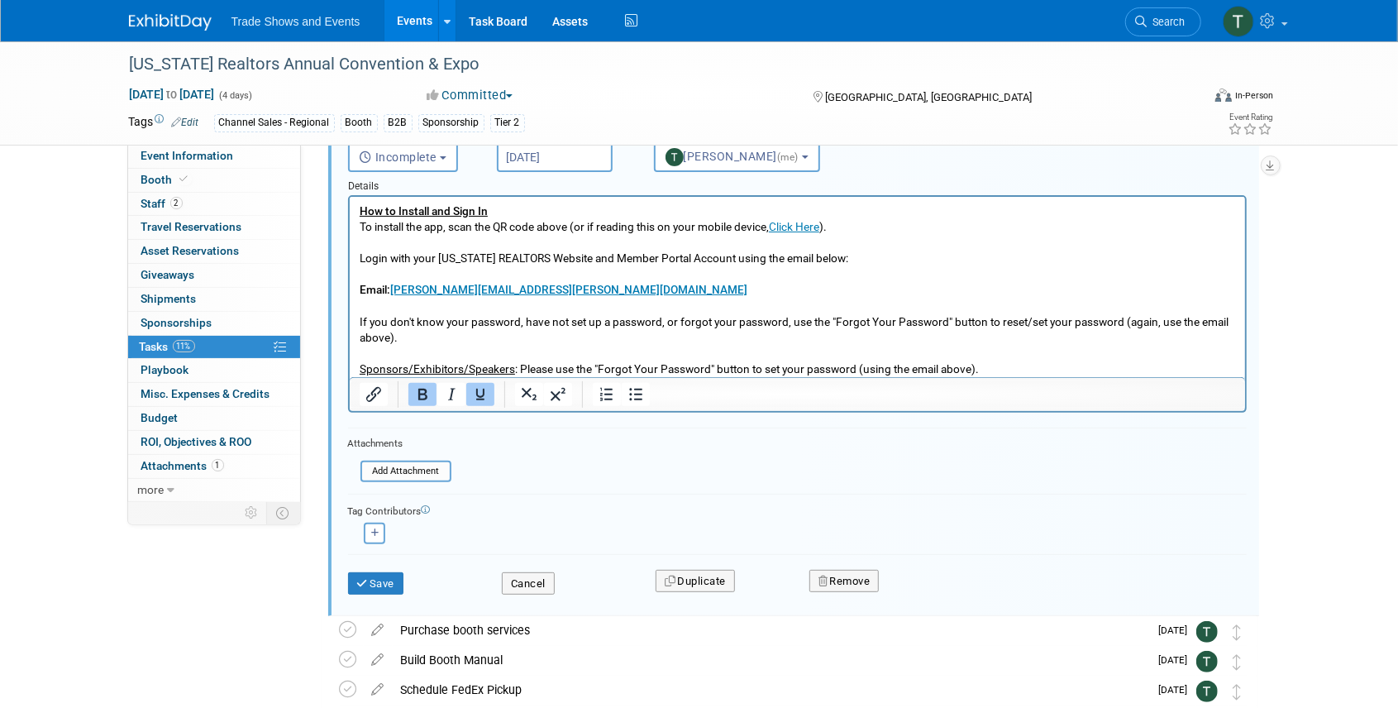
scroll to position [165, 0]
click at [377, 580] on button "Save" at bounding box center [376, 582] width 56 height 23
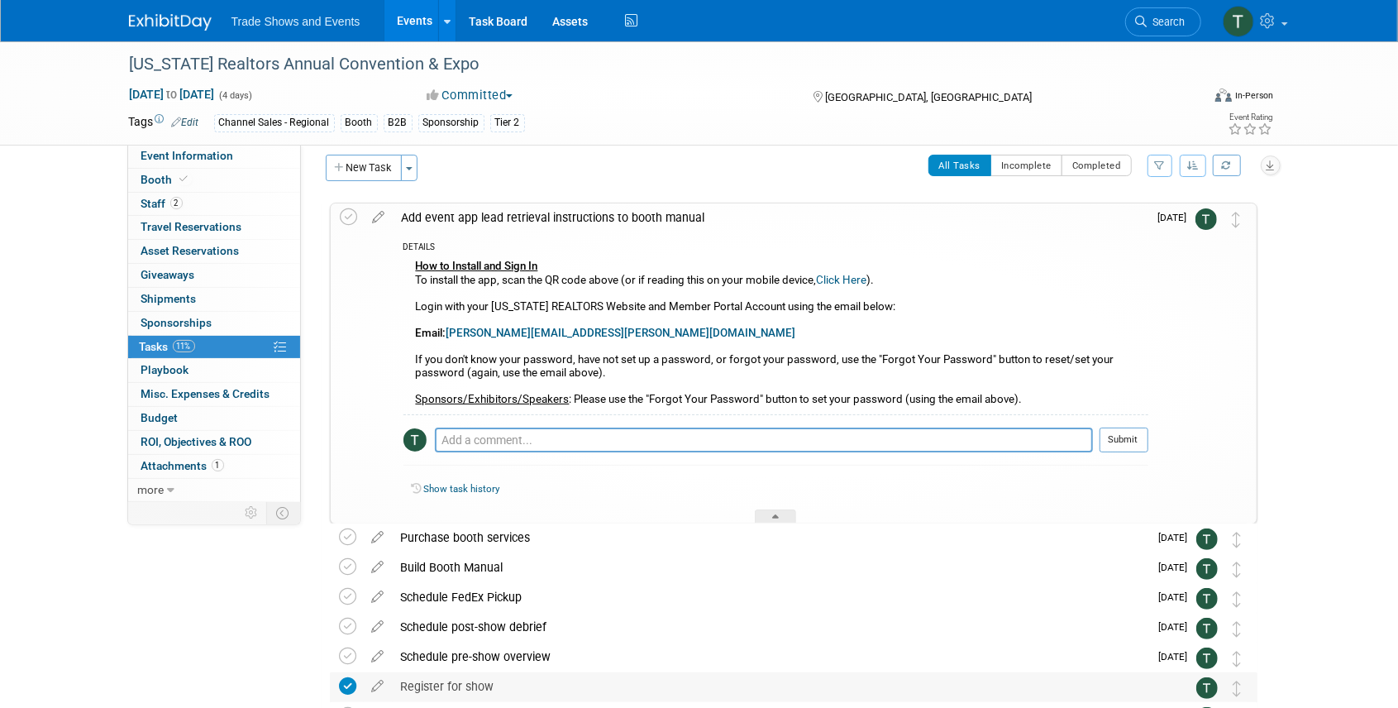
scroll to position [0, 0]
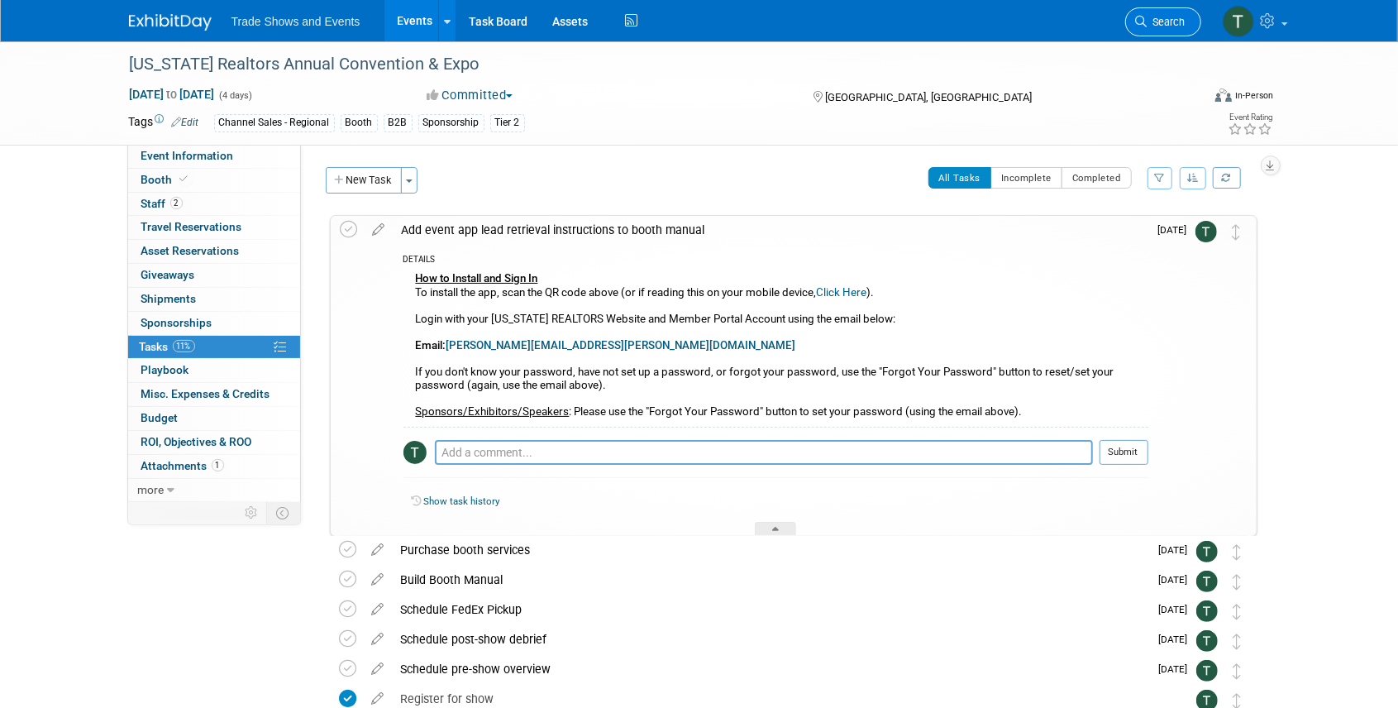
click at [1161, 18] on span "Search" at bounding box center [1166, 22] width 38 height 12
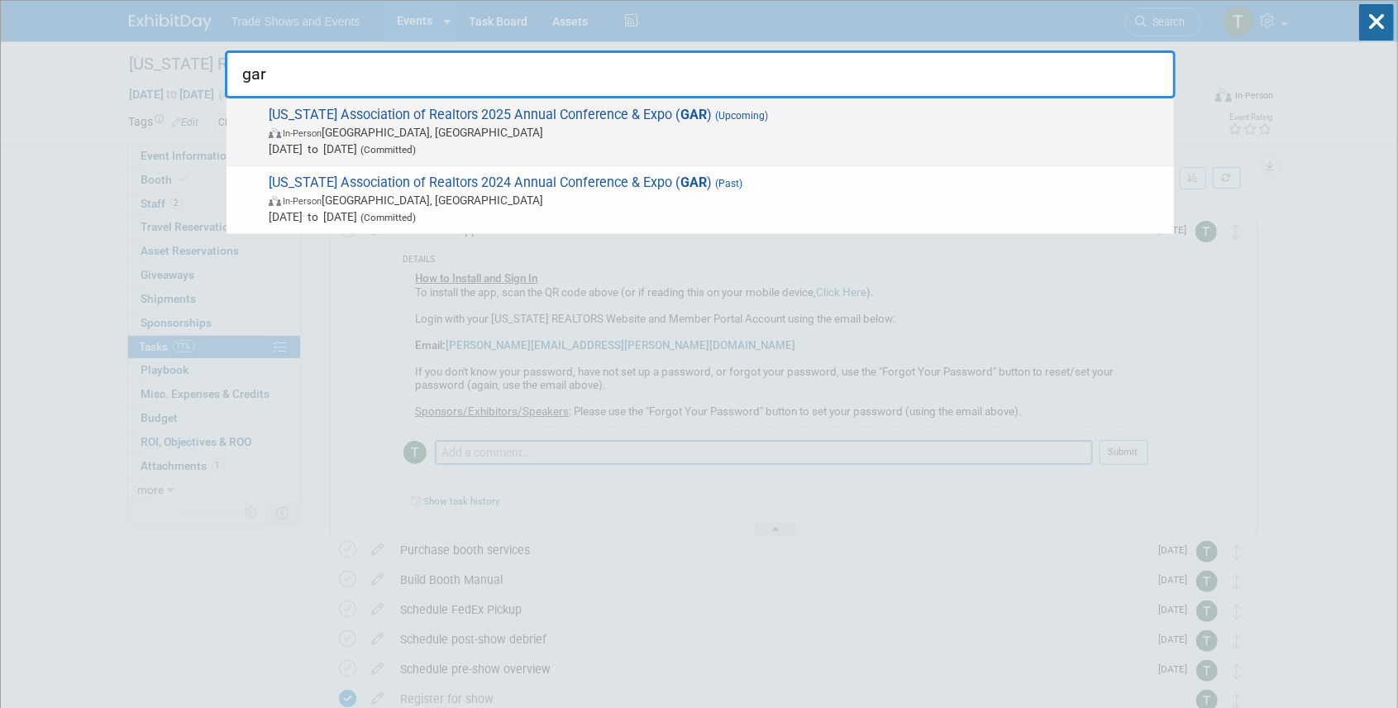
type input "gar"
click at [489, 117] on span "Georgia Association of Realtors 2025 Annual Conference & Expo ( GAR ) (Upcoming…" at bounding box center [715, 132] width 902 height 50
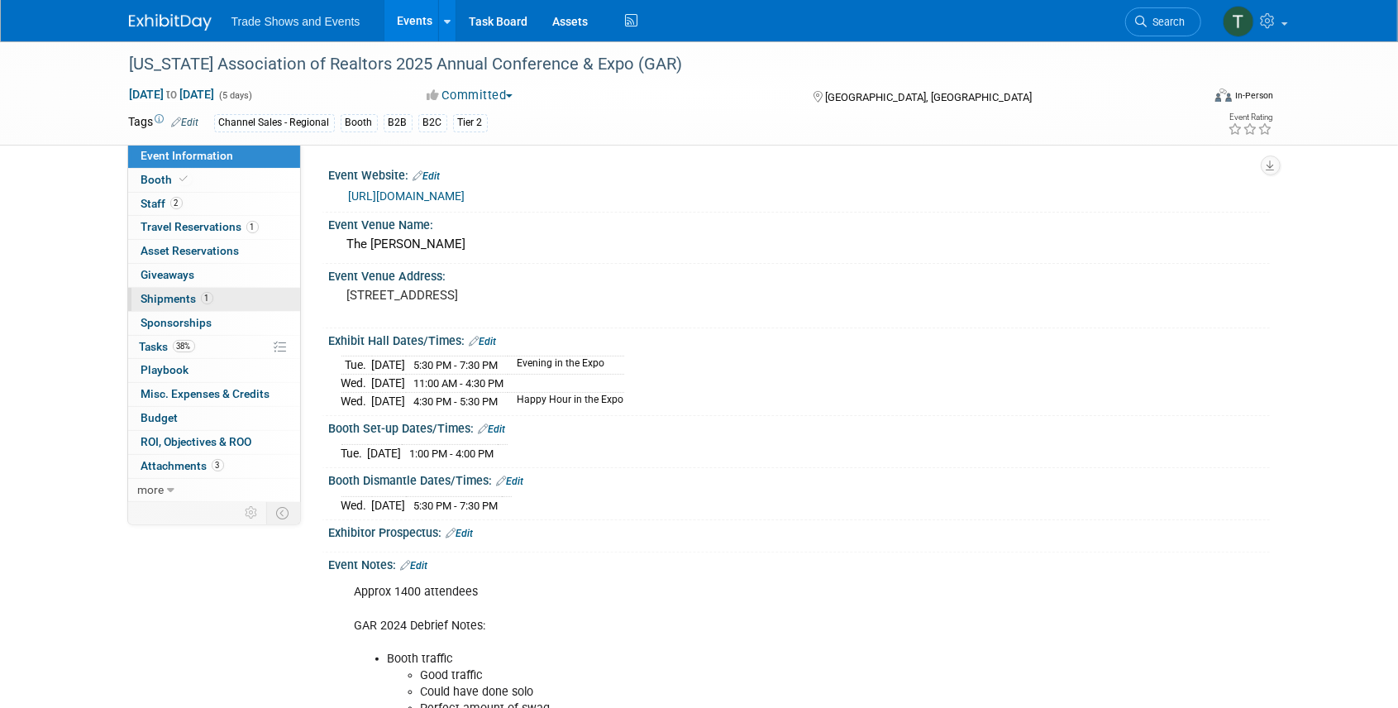
click at [169, 303] on span "Shipments 1" at bounding box center [177, 298] width 72 height 13
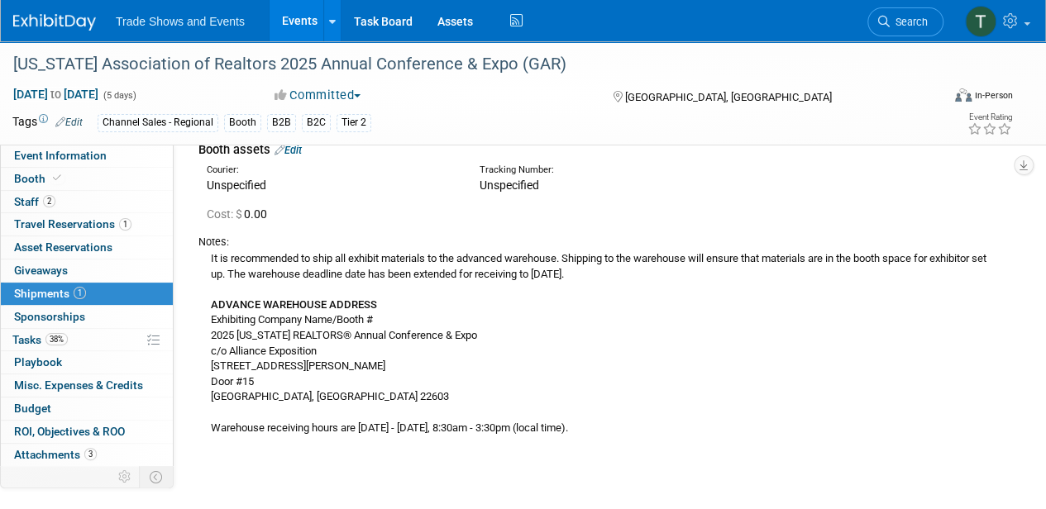
scroll to position [110, 0]
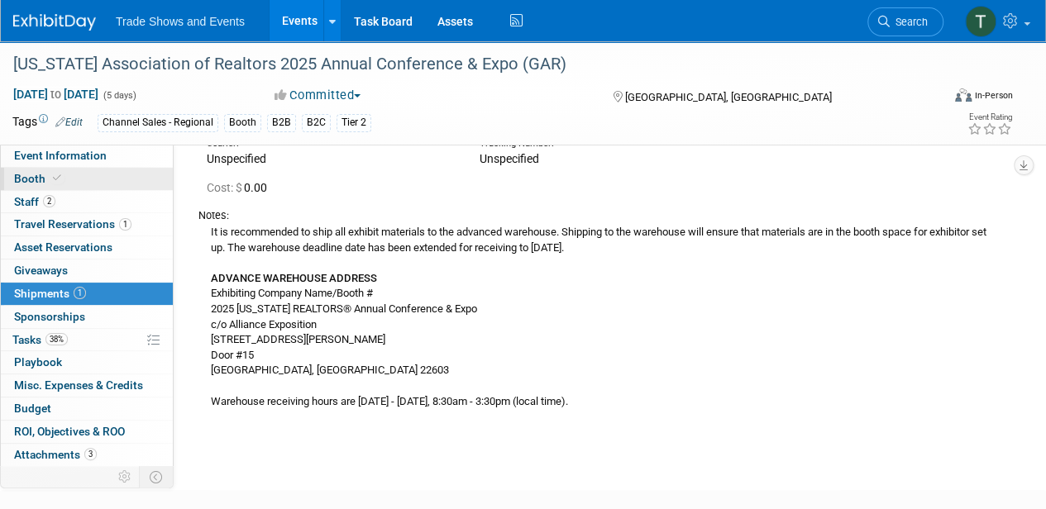
click at [59, 182] on icon at bounding box center [57, 178] width 8 height 9
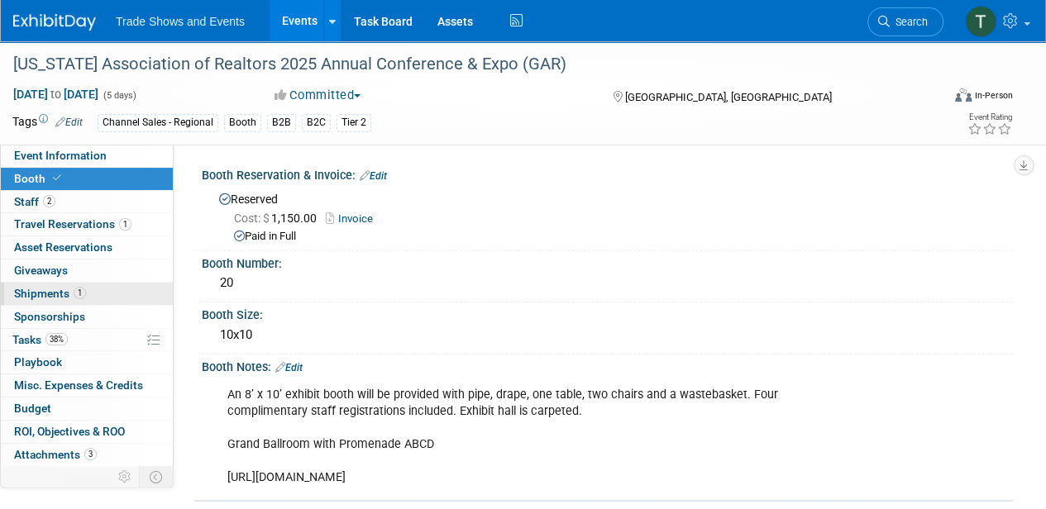
click at [49, 290] on span "Shipments 1" at bounding box center [50, 293] width 72 height 13
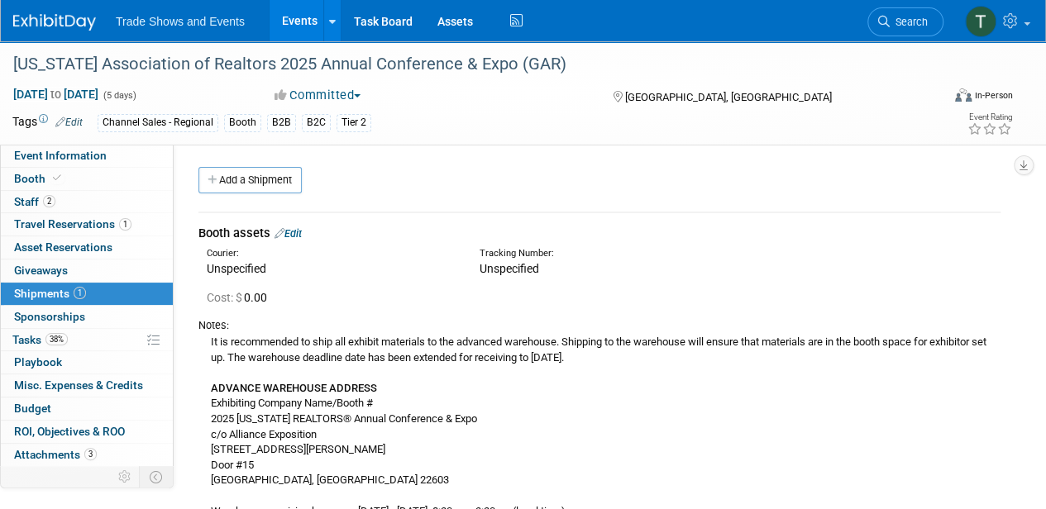
click at [299, 233] on link "Edit" at bounding box center [287, 233] width 27 height 12
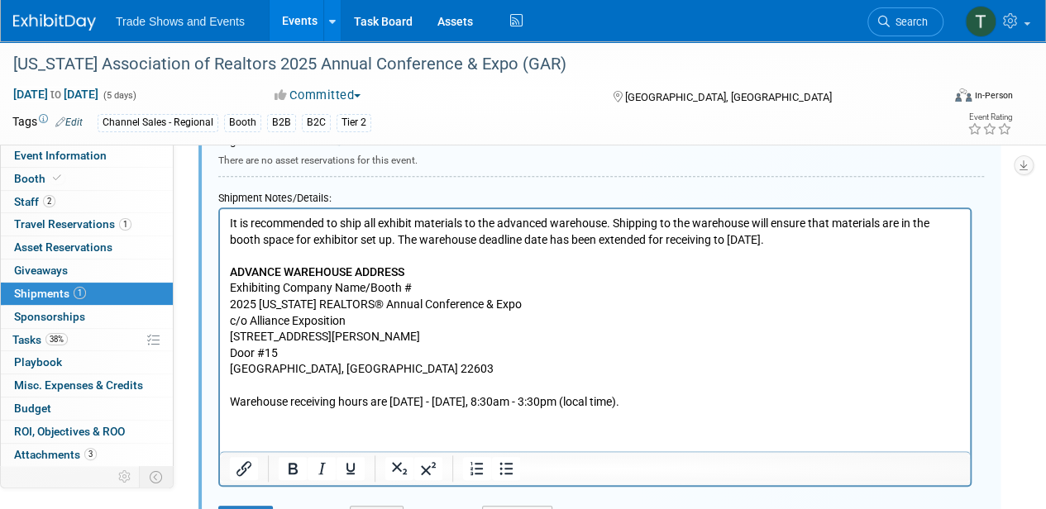
scroll to position [575, 0]
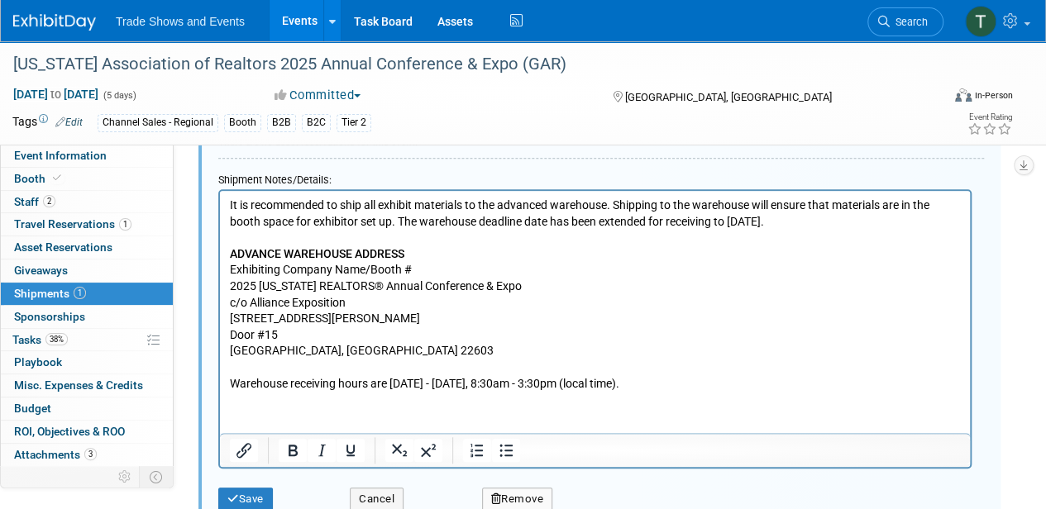
click at [322, 269] on p "It is recommended to ship all exhibit materials to the advanced warehouse. Ship…" at bounding box center [595, 295] width 731 height 194
click at [392, 289] on p "It is recommended to ship all exhibit materials to the advanced warehouse. Ship…" at bounding box center [595, 295] width 731 height 194
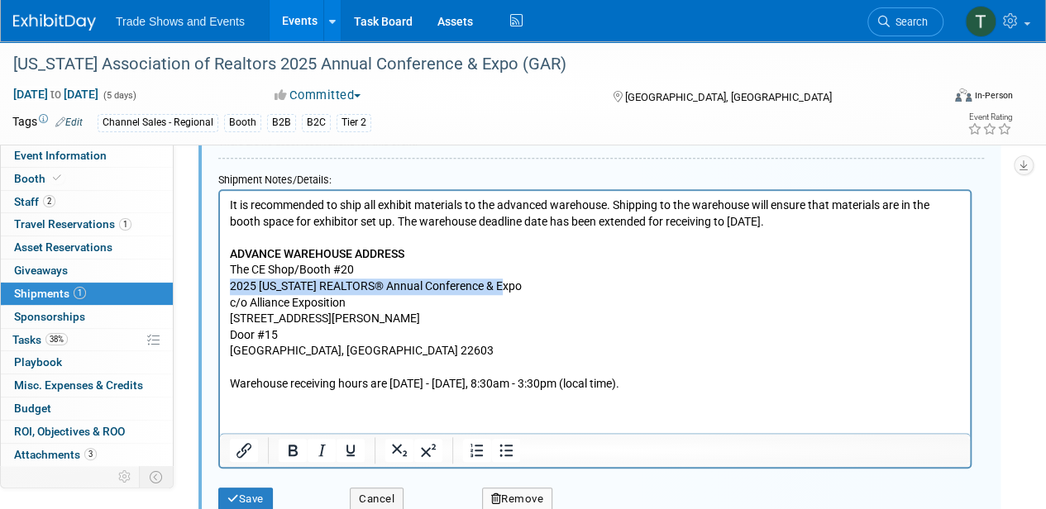
click at [392, 289] on p "It is recommended to ship all exhibit materials to the advanced warehouse. Ship…" at bounding box center [595, 295] width 731 height 194
copy p "2025 Georgia REALTORS® Annual Conference & Expo"
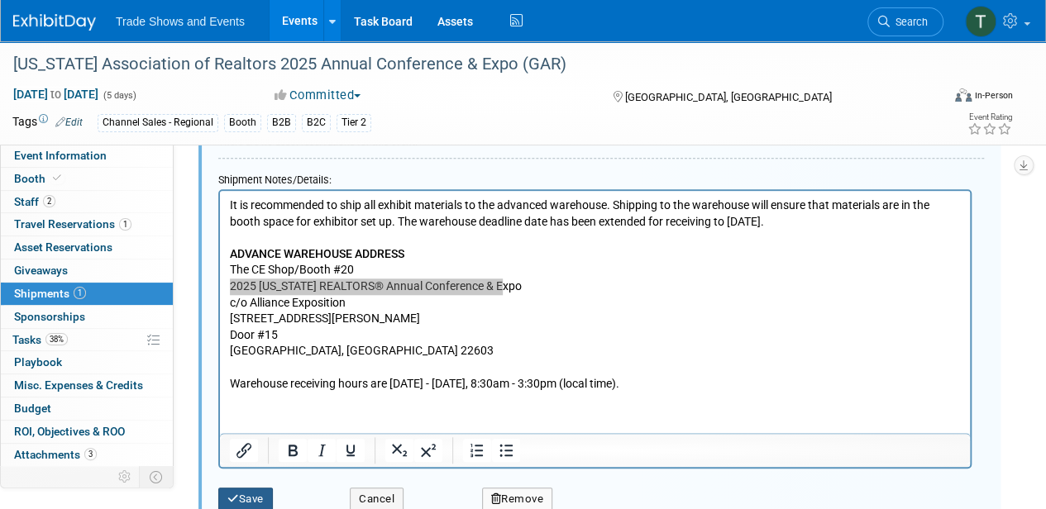
click at [240, 491] on button "Save" at bounding box center [245, 499] width 55 height 23
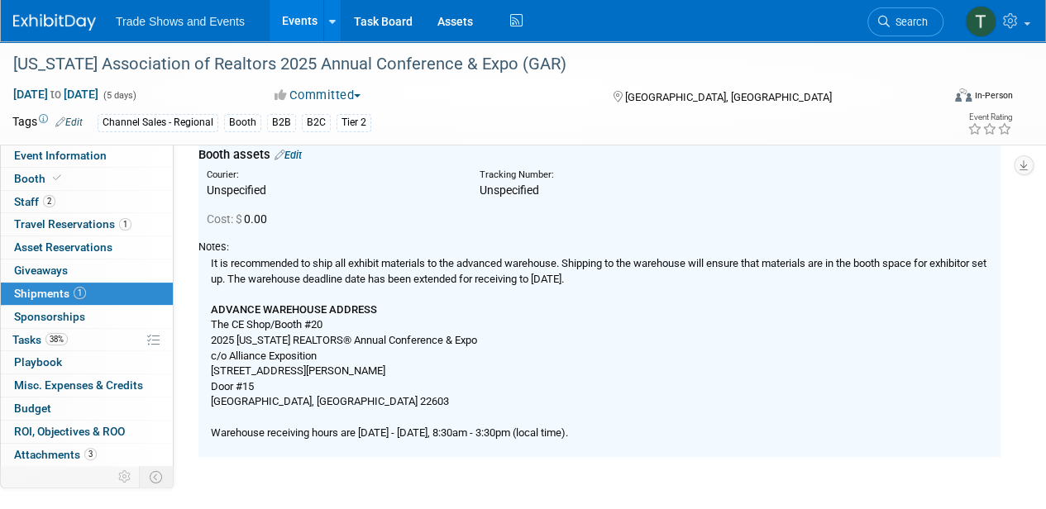
scroll to position [79, 0]
